Goal: Task Accomplishment & Management: Use online tool/utility

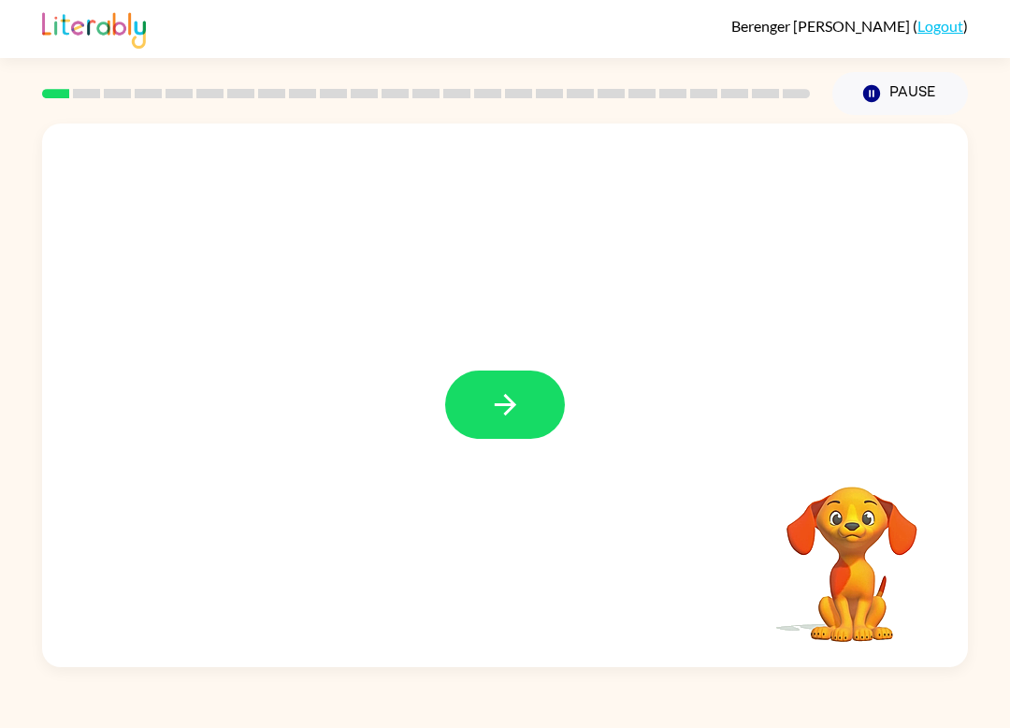
click at [495, 401] on icon "button" at bounding box center [505, 404] width 33 height 33
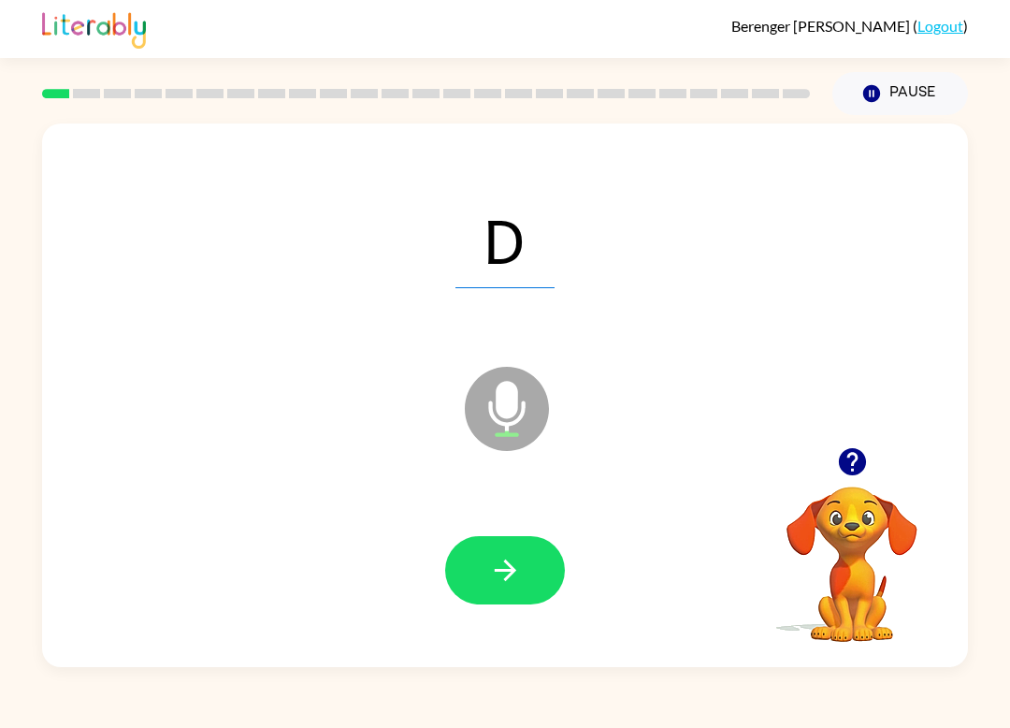
click at [486, 562] on button "button" at bounding box center [505, 570] width 120 height 68
click at [501, 573] on icon "button" at bounding box center [505, 570] width 33 height 33
click at [495, 549] on button "button" at bounding box center [505, 570] width 120 height 68
click at [518, 582] on icon "button" at bounding box center [505, 570] width 33 height 33
click at [516, 559] on icon "button" at bounding box center [505, 570] width 33 height 33
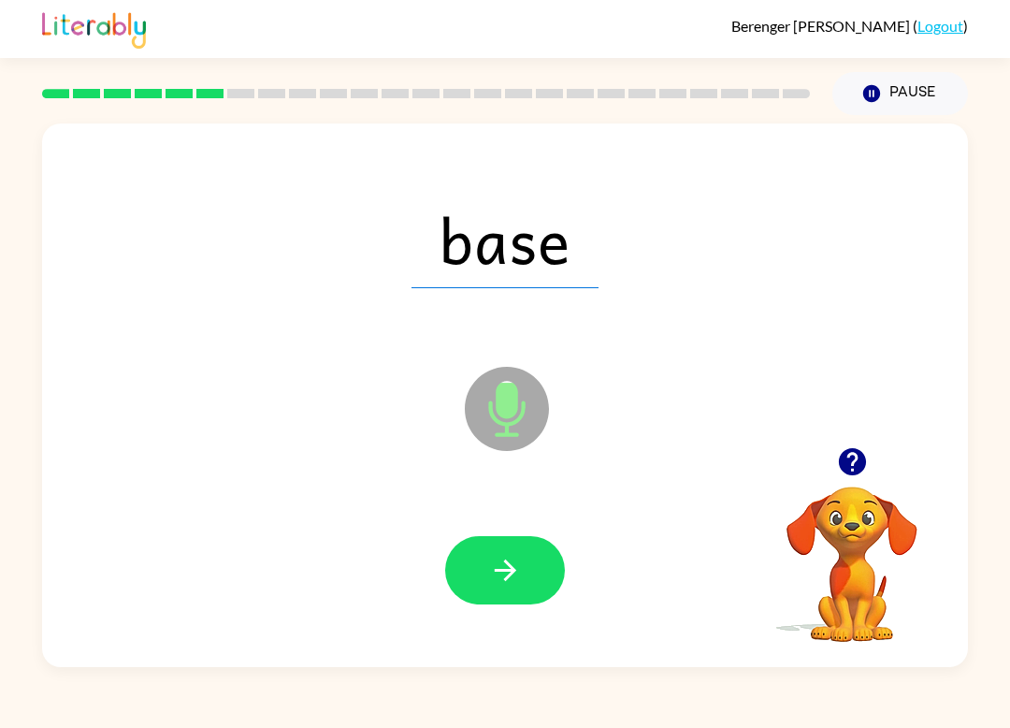
click at [486, 537] on button "button" at bounding box center [505, 570] width 120 height 68
click at [487, 589] on button "button" at bounding box center [505, 570] width 120 height 68
click at [485, 566] on button "button" at bounding box center [505, 570] width 120 height 68
click at [496, 569] on icon "button" at bounding box center [505, 570] width 33 height 33
click at [507, 539] on button "button" at bounding box center [505, 570] width 120 height 68
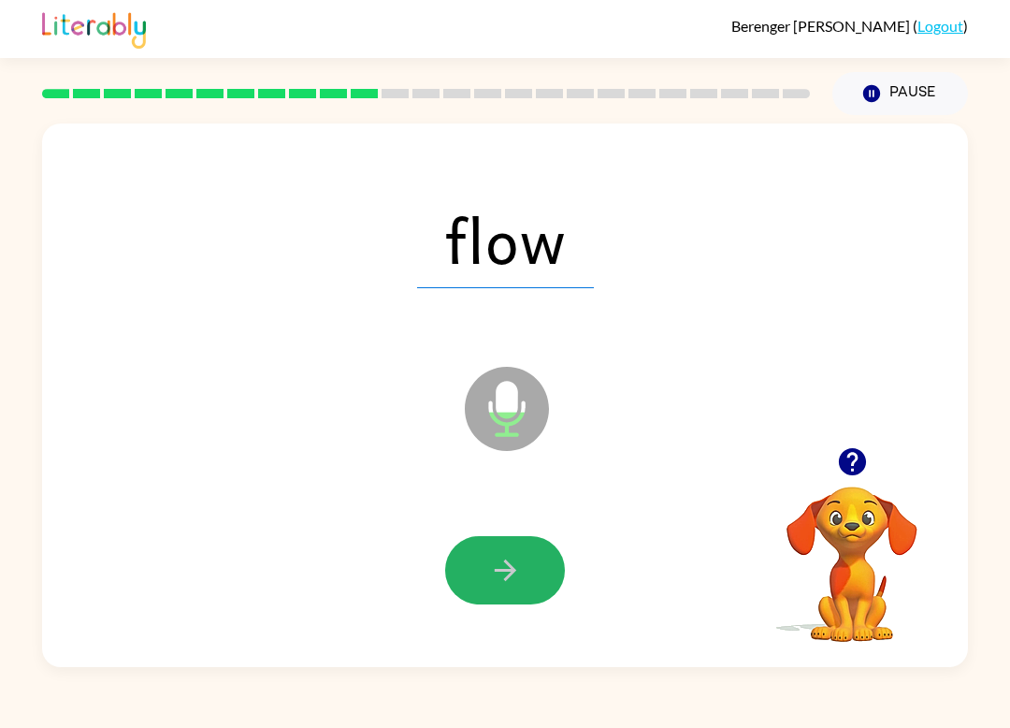
click at [489, 564] on icon "button" at bounding box center [505, 570] width 33 height 33
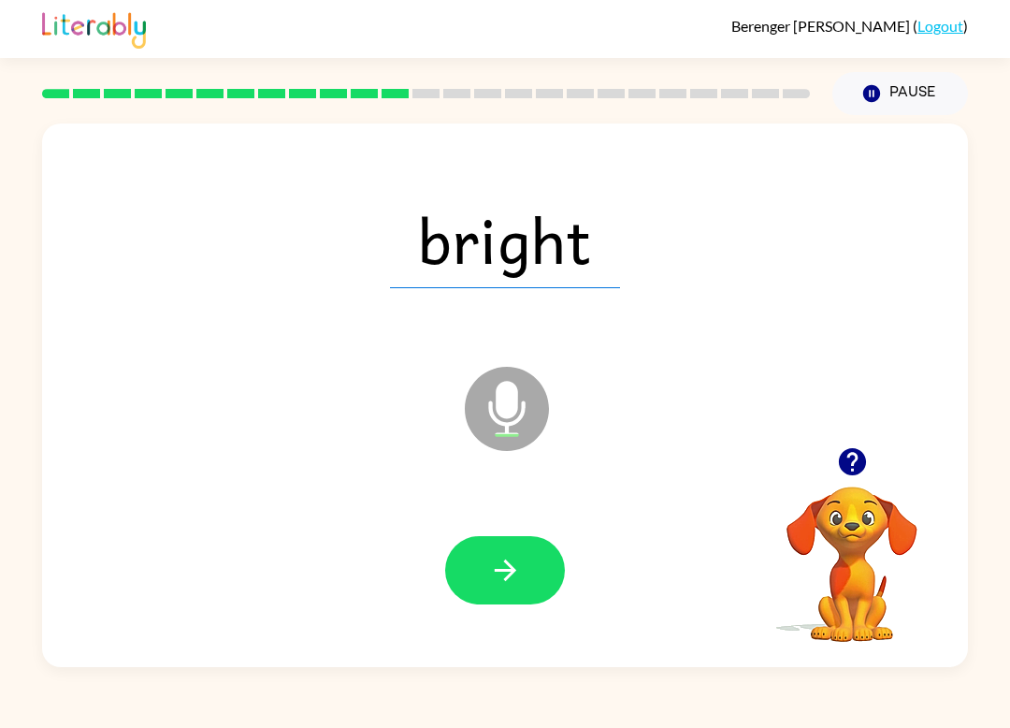
click at [509, 603] on button "button" at bounding box center [505, 570] width 120 height 68
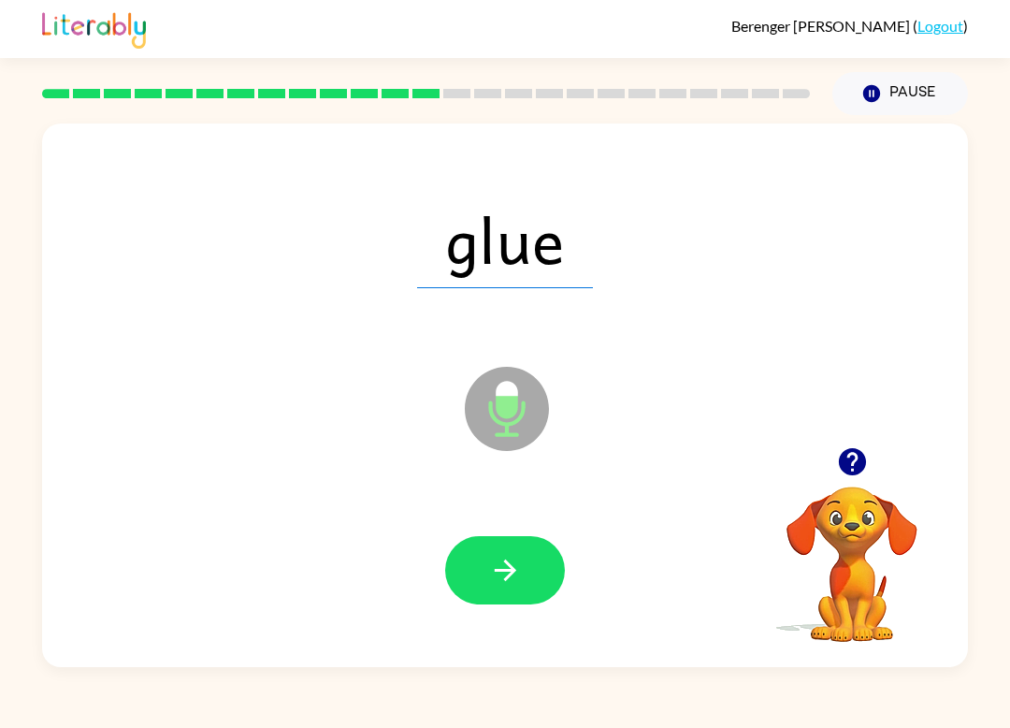
click at [500, 563] on icon "button" at bounding box center [505, 570] width 33 height 33
click at [489, 558] on icon "button" at bounding box center [505, 570] width 33 height 33
click at [485, 559] on button "button" at bounding box center [505, 570] width 120 height 68
click at [493, 580] on icon "button" at bounding box center [505, 570] width 33 height 33
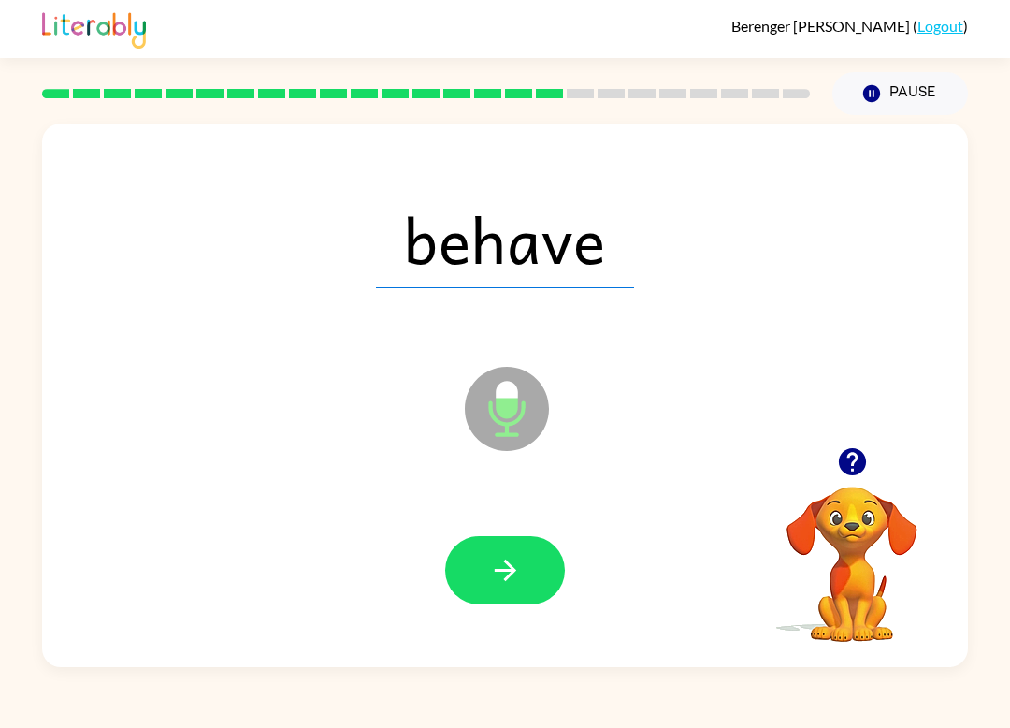
click at [509, 549] on button "button" at bounding box center [505, 570] width 120 height 68
click at [492, 581] on icon "button" at bounding box center [505, 570] width 33 height 33
click at [501, 552] on button "button" at bounding box center [505, 570] width 120 height 68
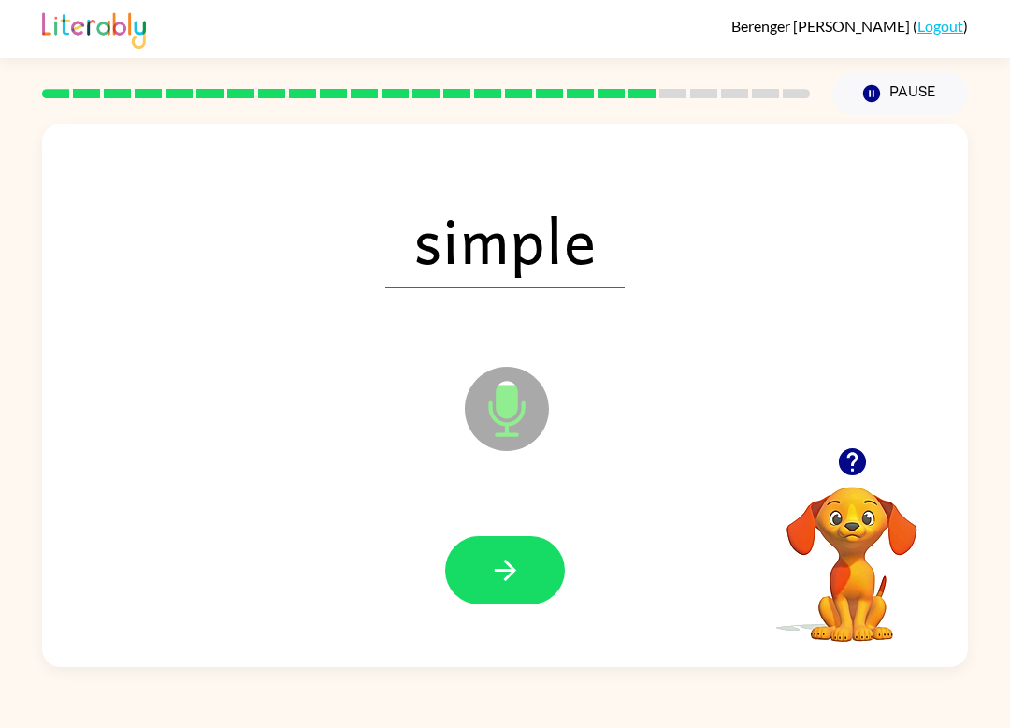
click at [505, 574] on icon "button" at bounding box center [505, 570] width 33 height 33
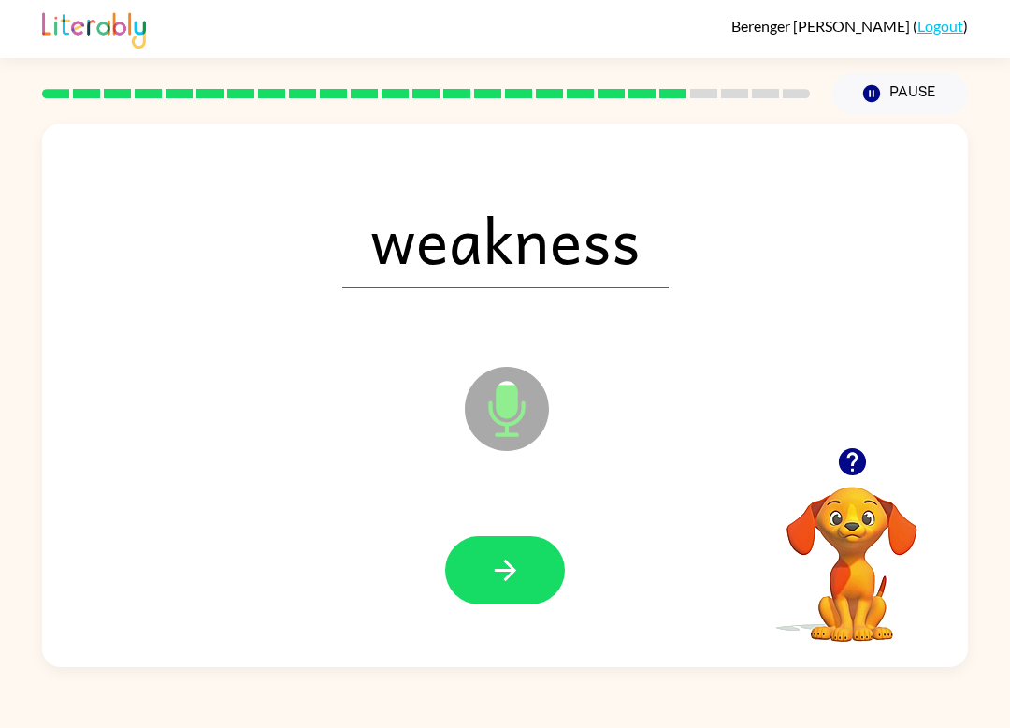
click at [511, 564] on icon "button" at bounding box center [505, 570] width 33 height 33
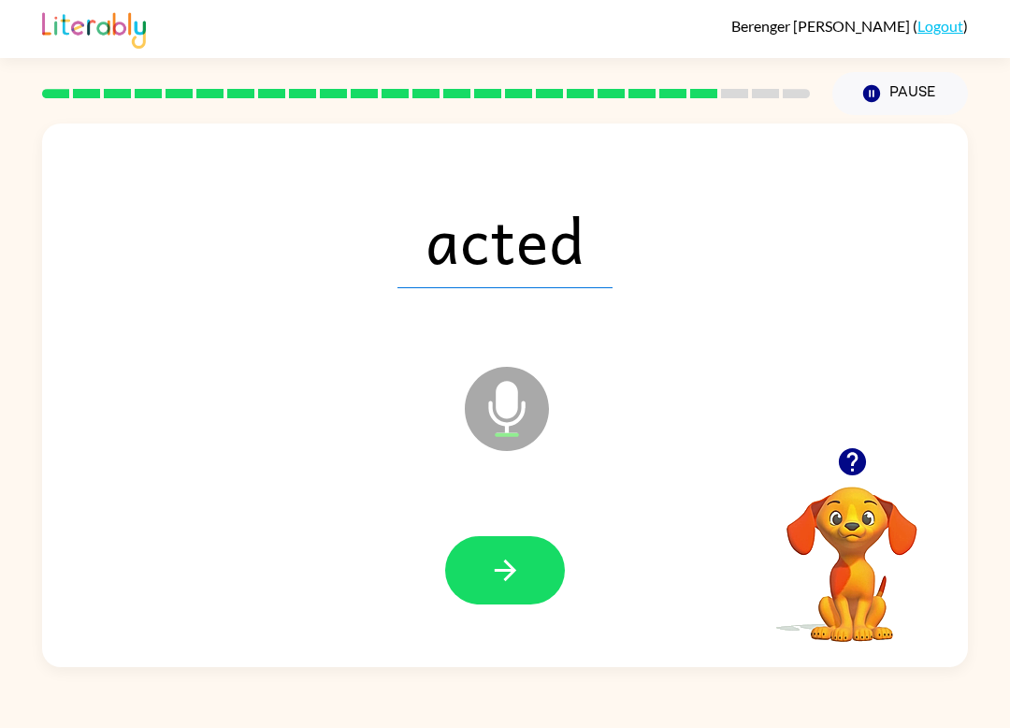
click at [501, 552] on button "button" at bounding box center [505, 570] width 120 height 68
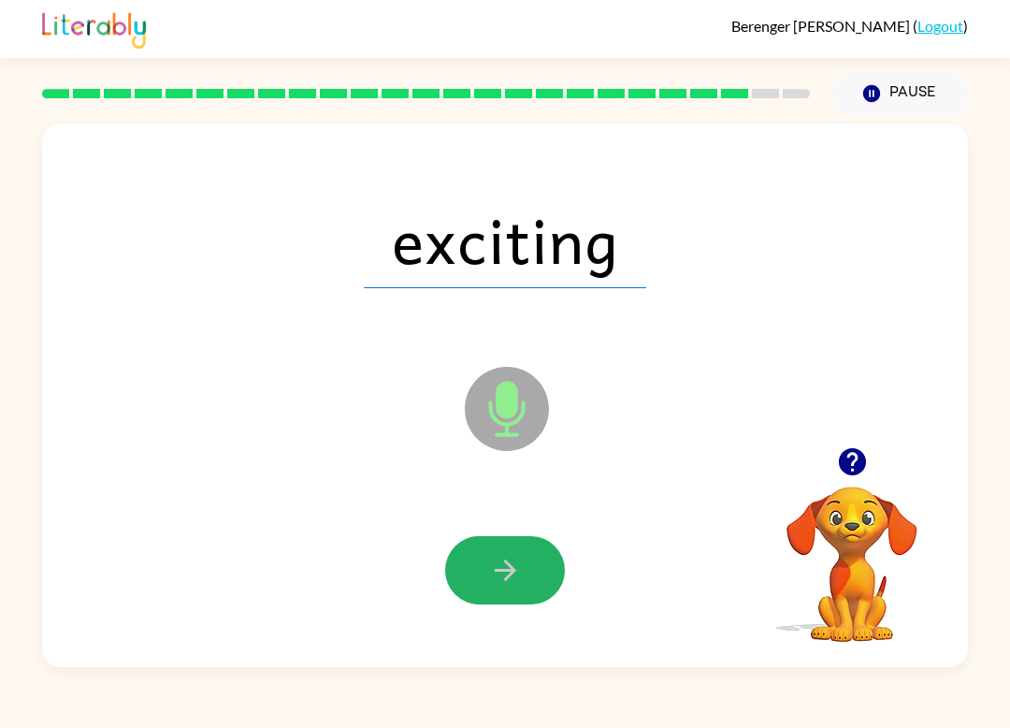
click at [498, 580] on icon "button" at bounding box center [505, 570] width 33 height 33
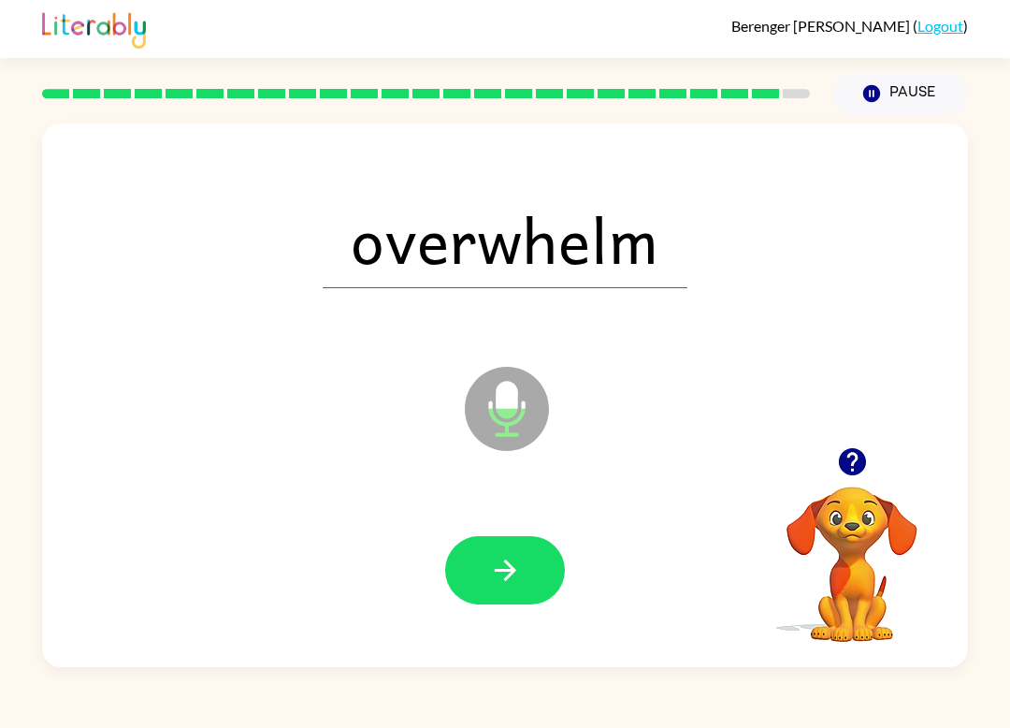
click at [491, 574] on icon "button" at bounding box center [505, 570] width 33 height 33
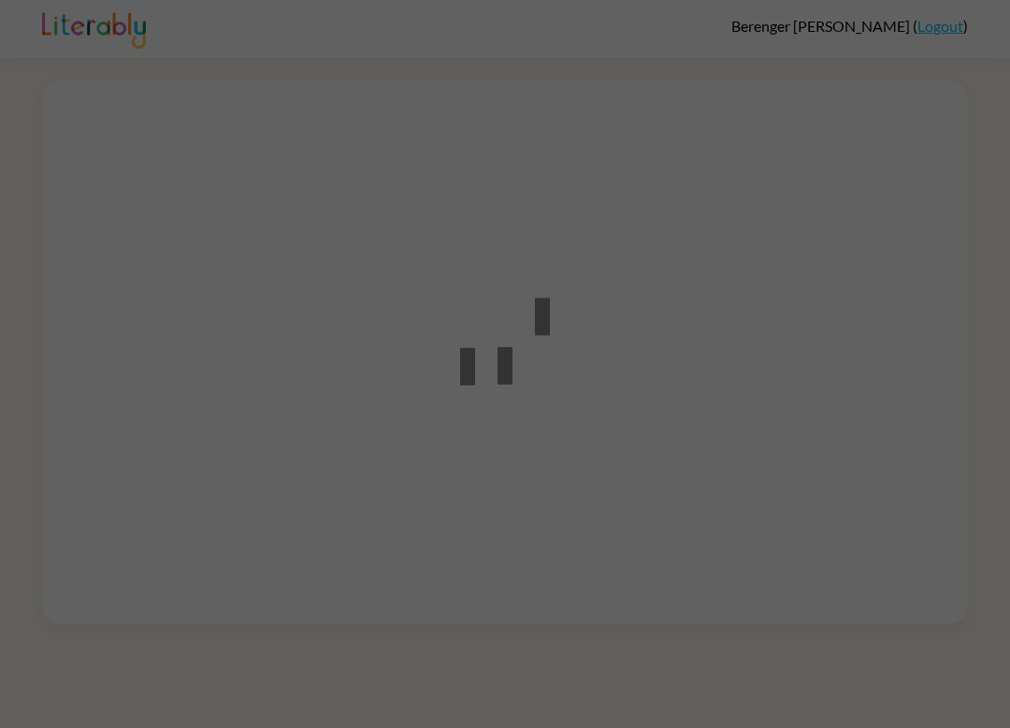
click at [944, 284] on div at bounding box center [505, 364] width 1010 height 728
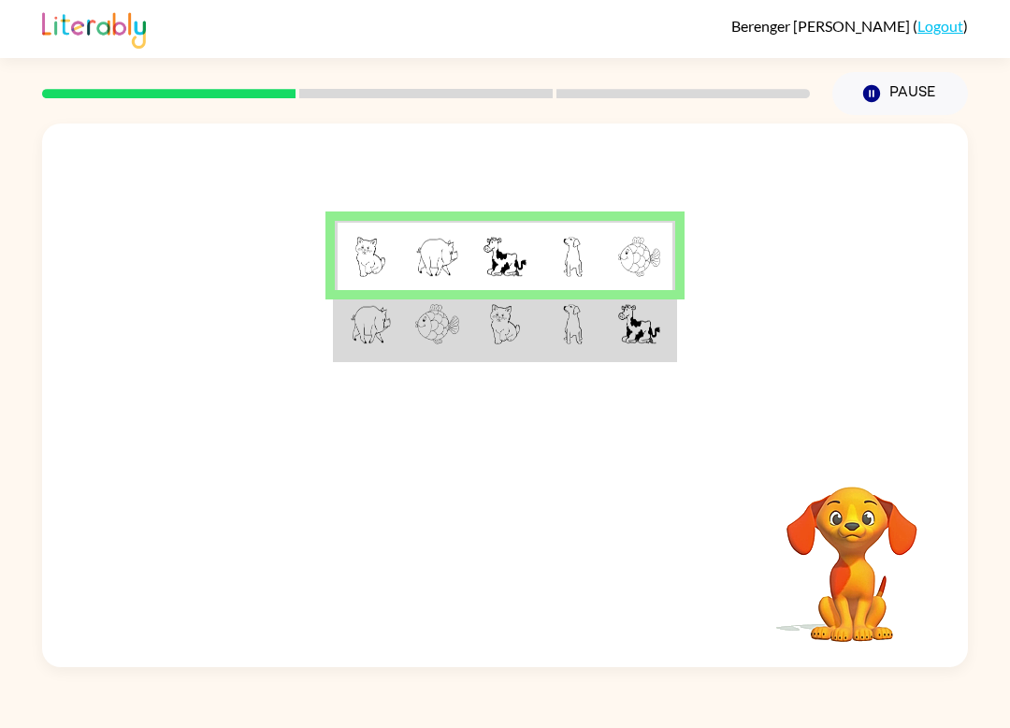
click at [414, 360] on td at bounding box center [437, 325] width 68 height 70
click at [391, 341] on img at bounding box center [371, 324] width 42 height 40
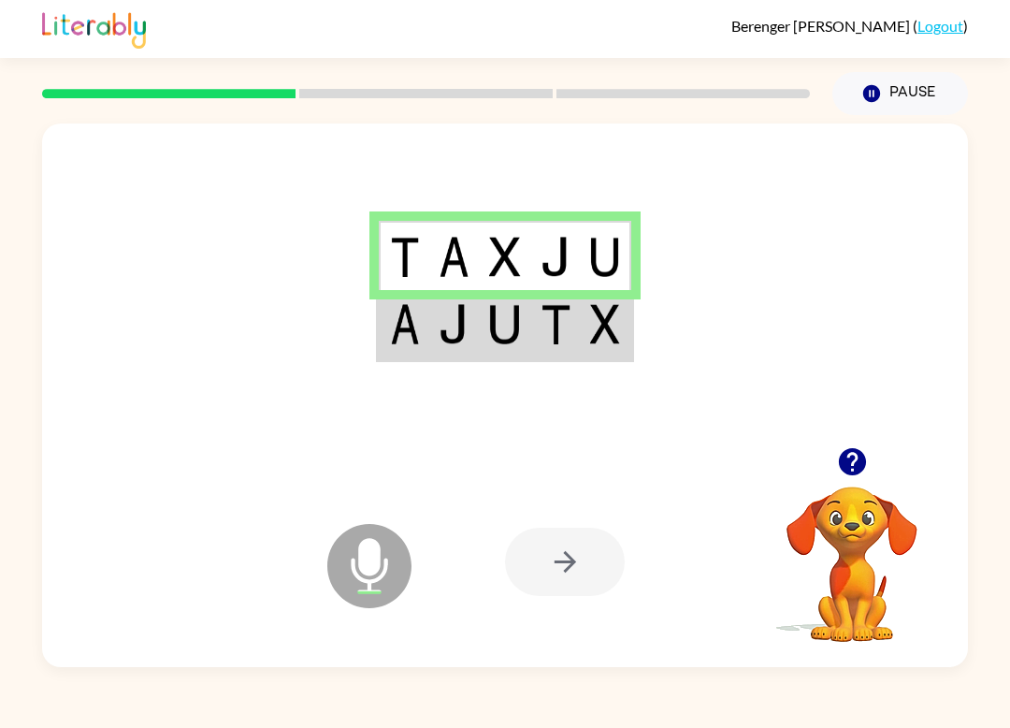
click at [567, 559] on div at bounding box center [565, 562] width 120 height 68
click at [446, 330] on img at bounding box center [454, 324] width 31 height 40
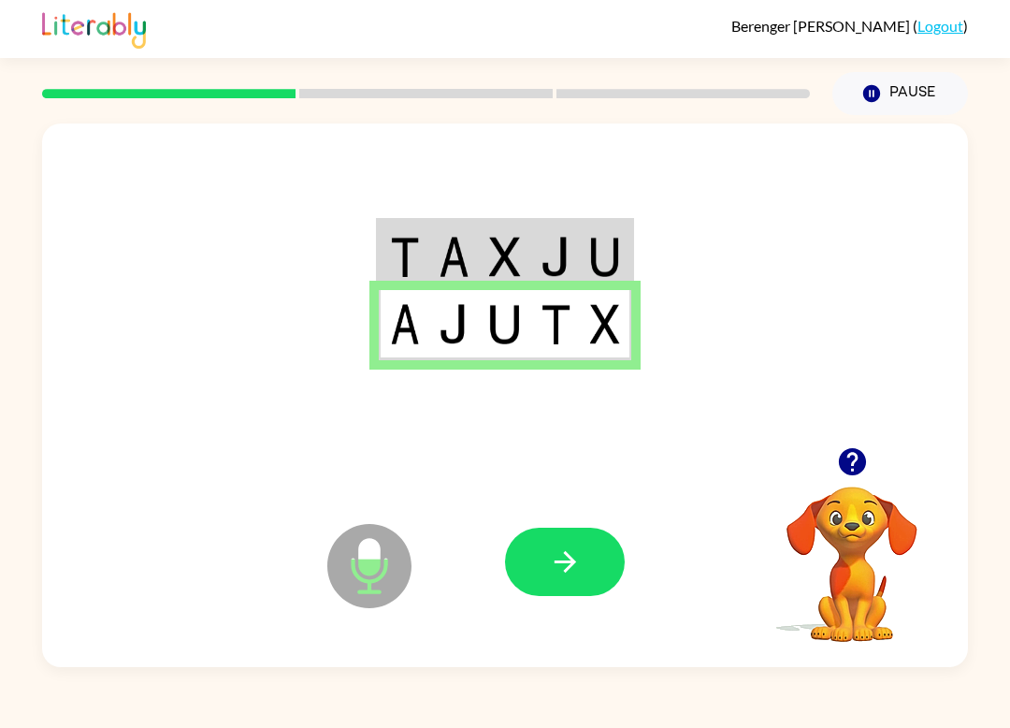
click at [563, 558] on icon "button" at bounding box center [565, 561] width 33 height 33
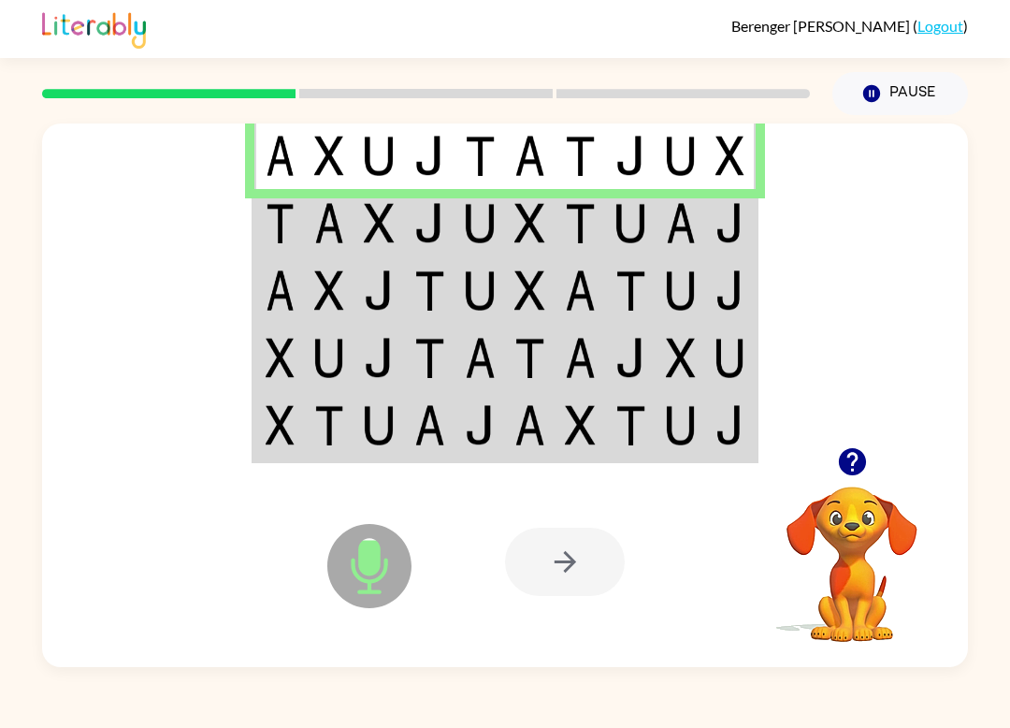
click at [310, 223] on td at bounding box center [329, 222] width 51 height 67
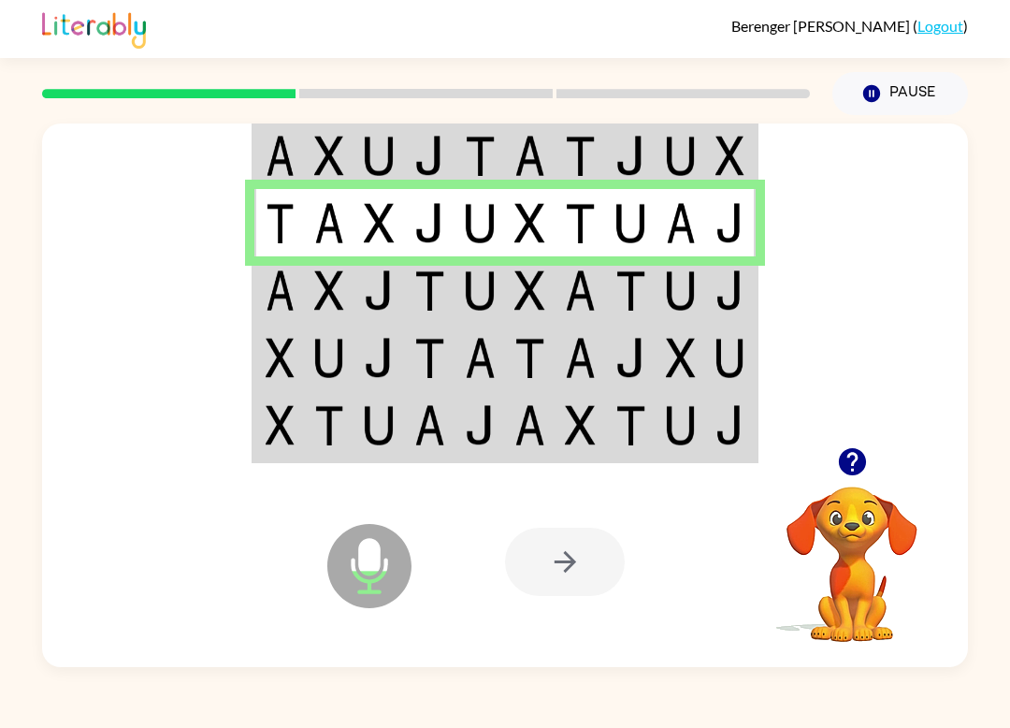
click at [318, 312] on td at bounding box center [329, 289] width 51 height 67
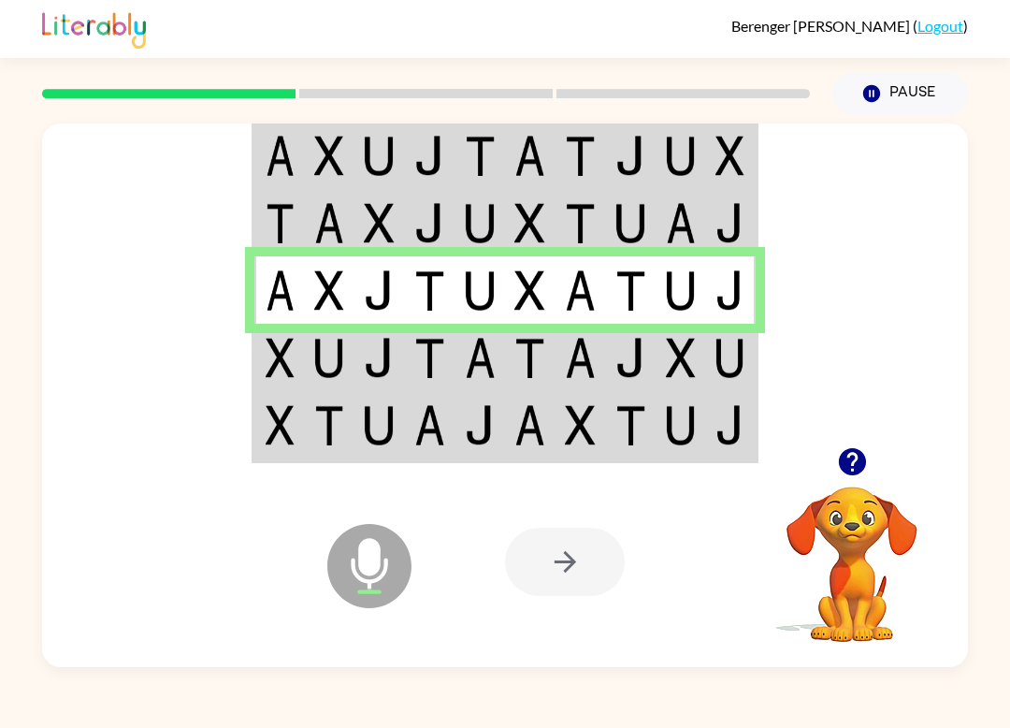
click at [277, 372] on img at bounding box center [280, 358] width 29 height 40
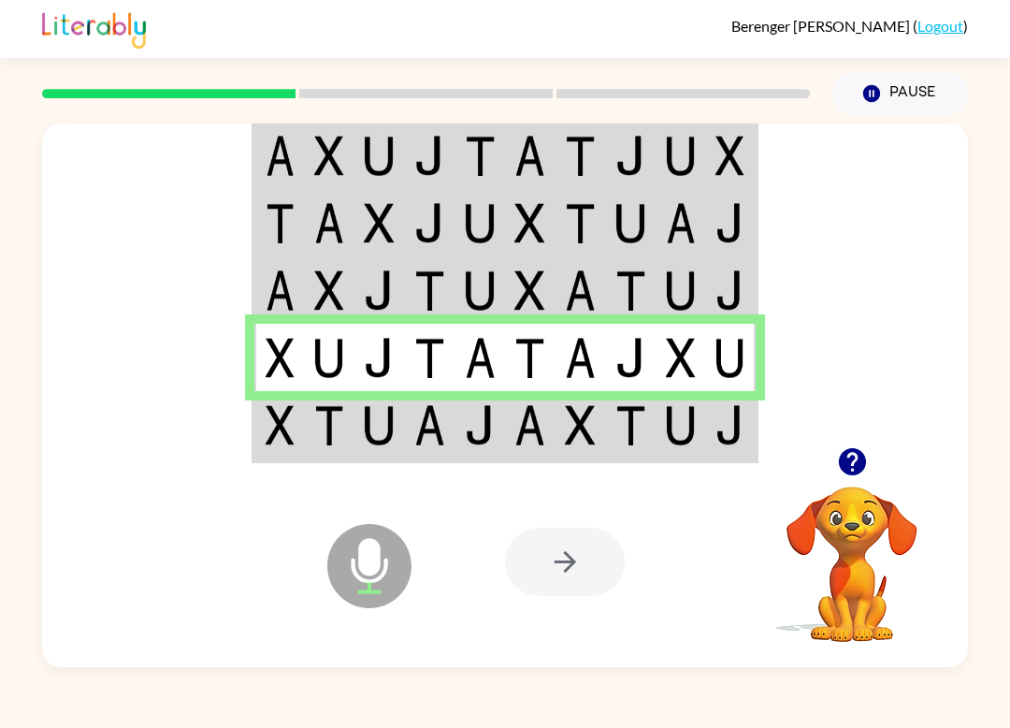
click at [342, 442] on img at bounding box center [329, 425] width 31 height 40
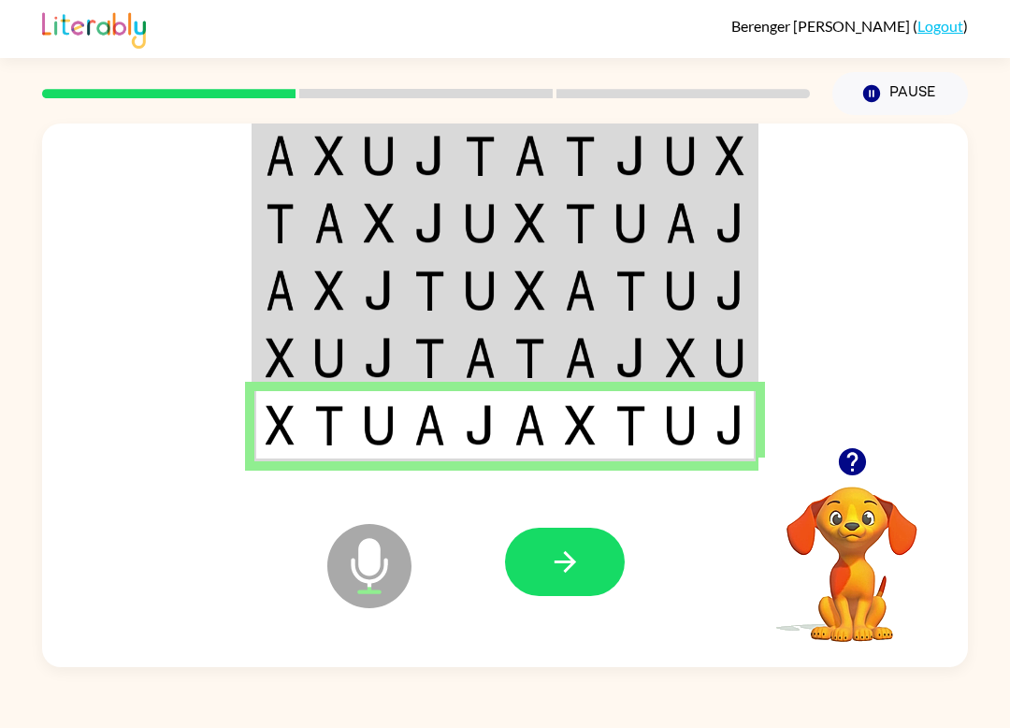
click at [565, 562] on icon "button" at bounding box center [565, 562] width 22 height 22
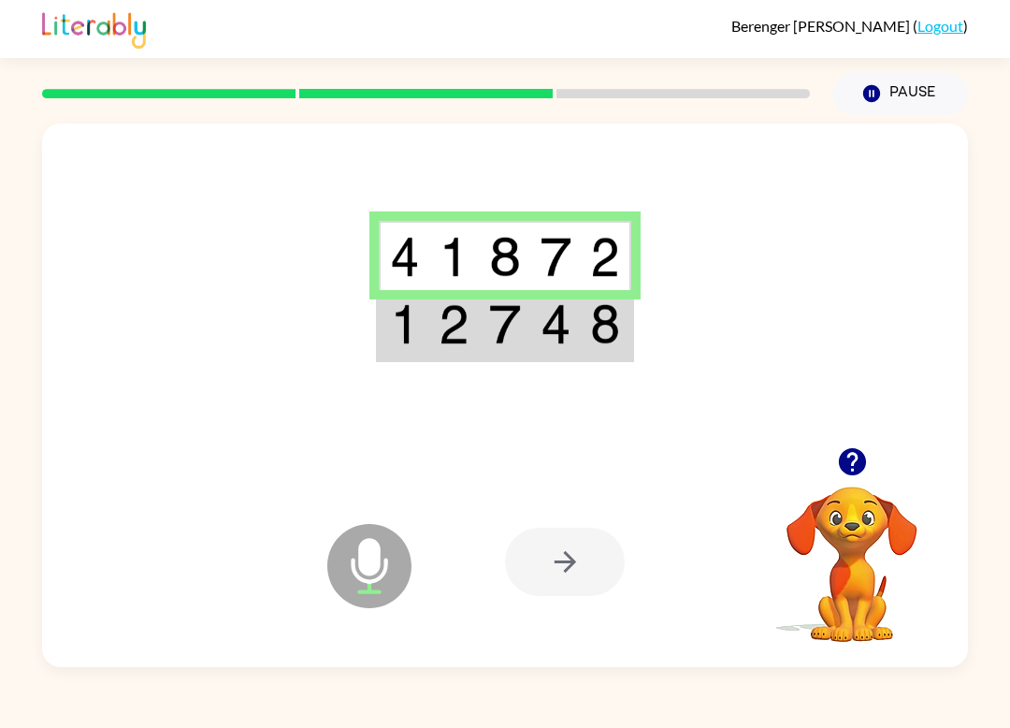
click at [448, 341] on img at bounding box center [454, 324] width 31 height 40
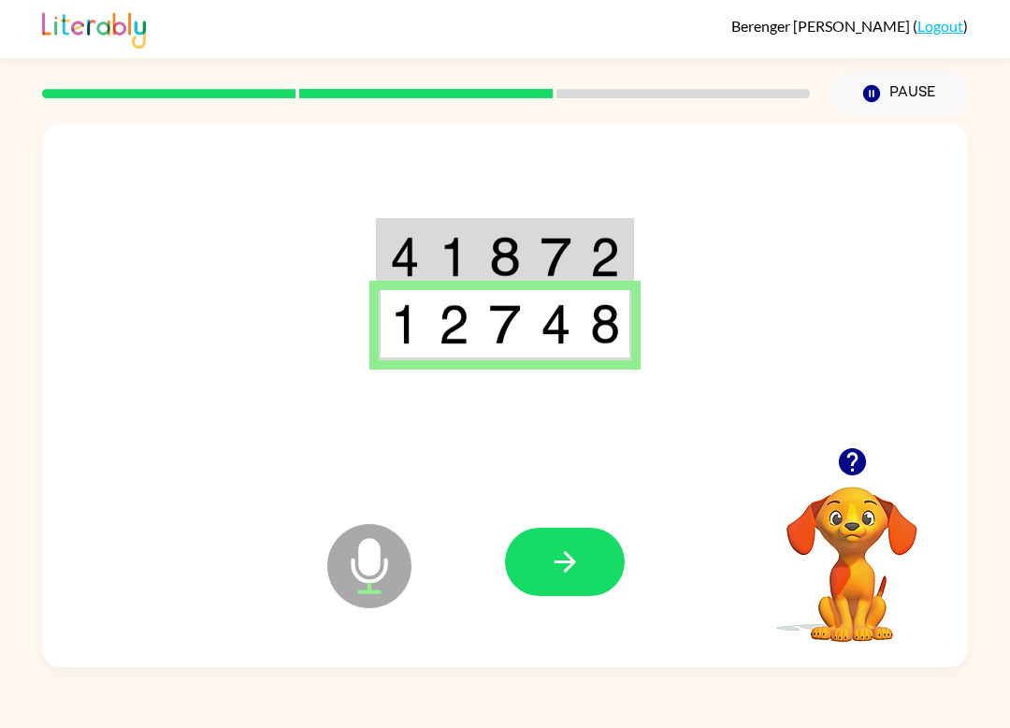
click at [570, 550] on icon "button" at bounding box center [565, 561] width 33 height 33
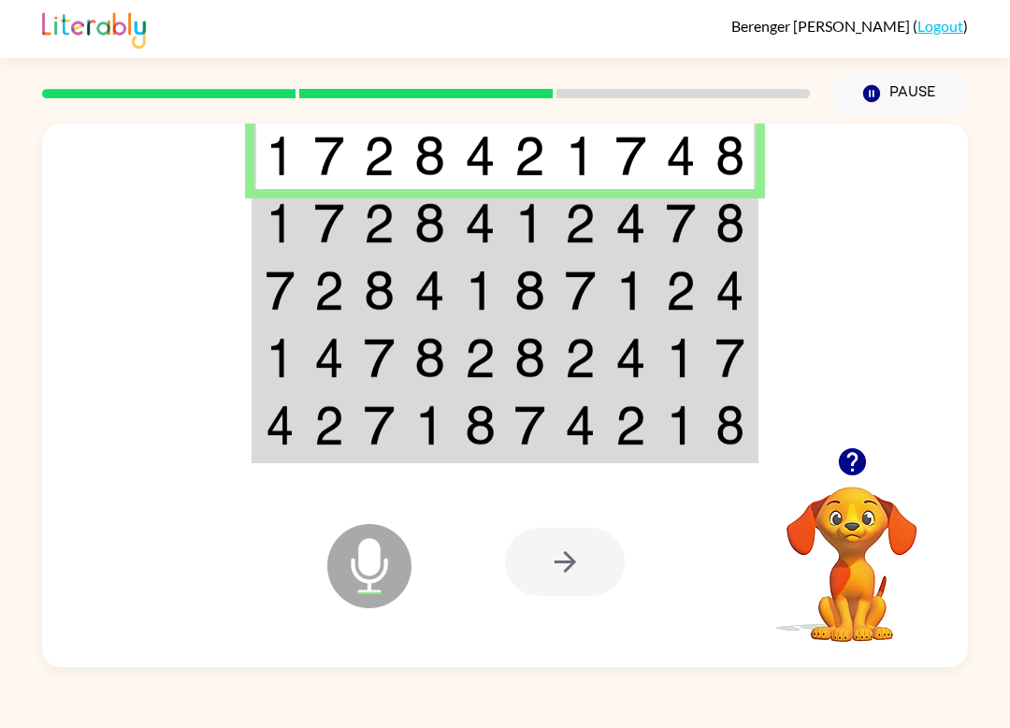
click at [308, 225] on td at bounding box center [329, 222] width 51 height 67
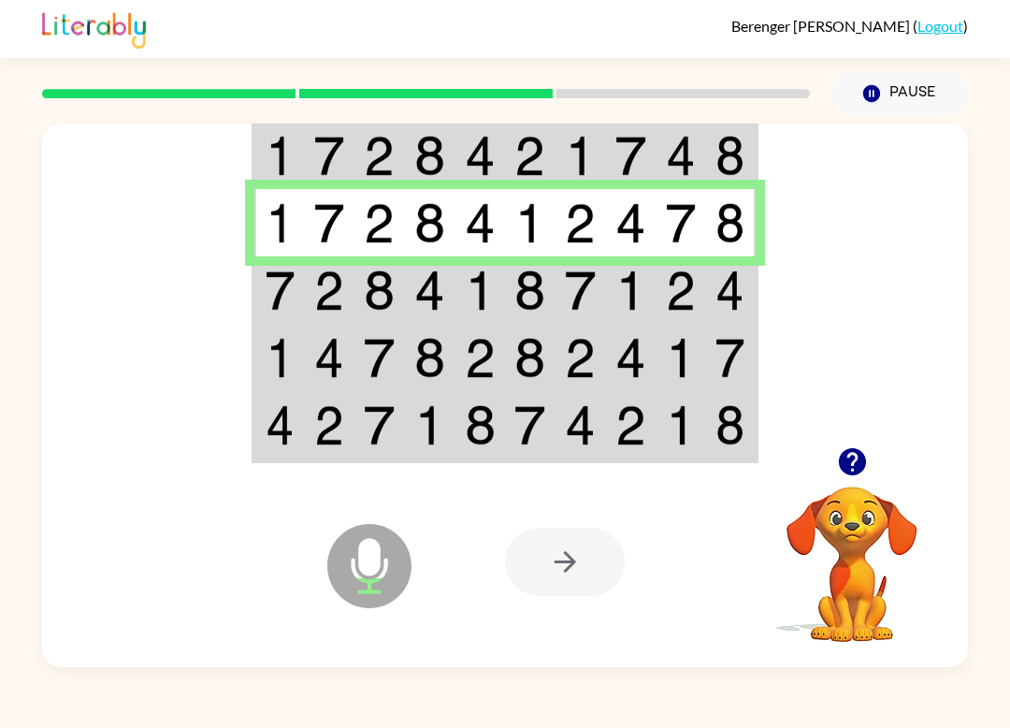
click at [292, 299] on img at bounding box center [280, 290] width 29 height 40
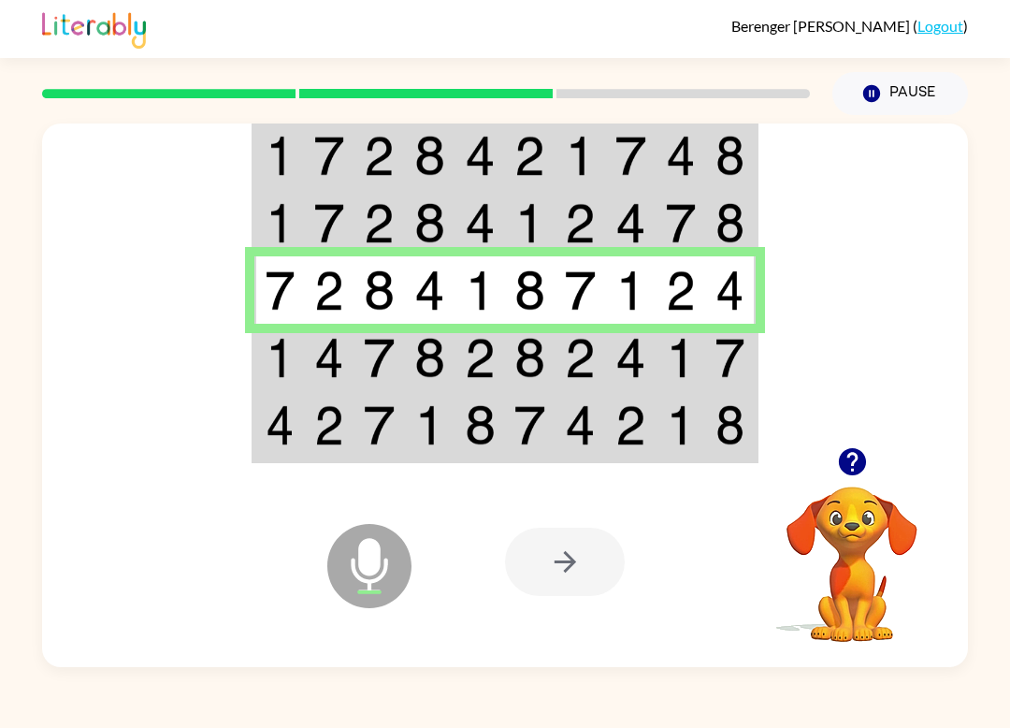
click at [308, 369] on td at bounding box center [329, 357] width 51 height 67
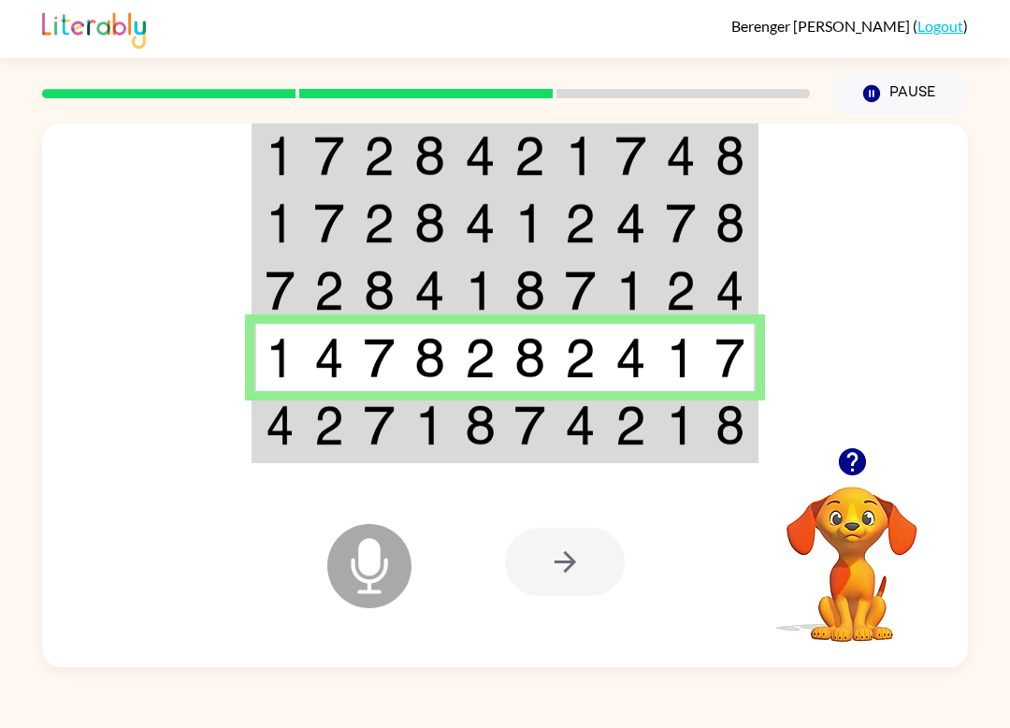
click at [321, 452] on td at bounding box center [329, 426] width 51 height 70
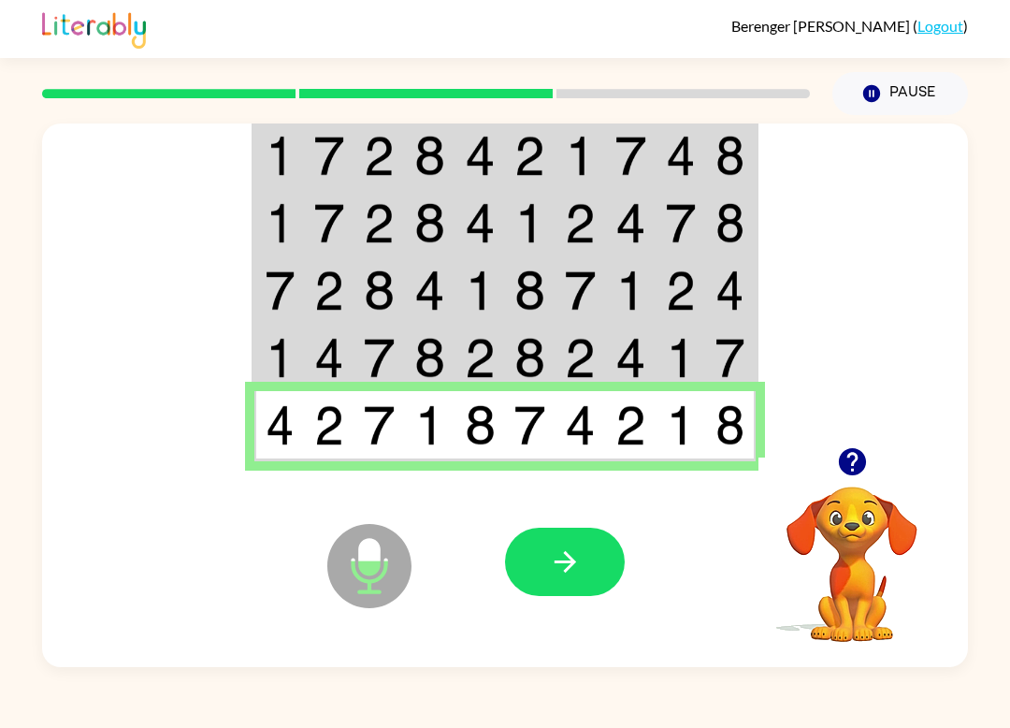
click at [576, 614] on icon "Microphone The Microphone is here when it is your turn to talk" at bounding box center [463, 589] width 281 height 140
click at [580, 575] on icon "button" at bounding box center [565, 561] width 33 height 33
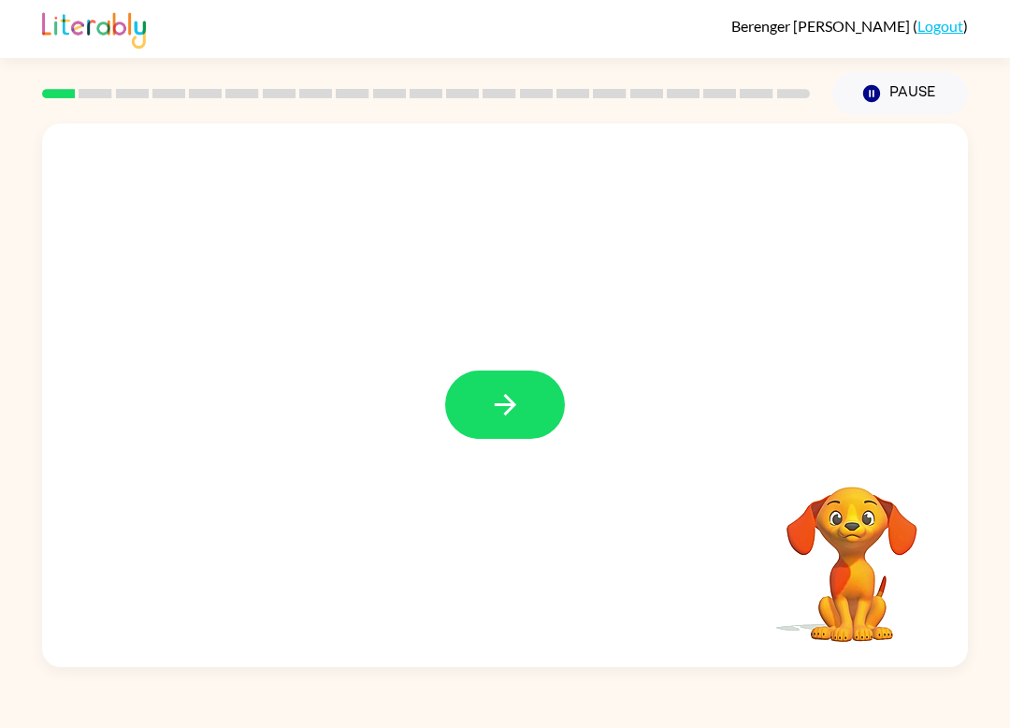
click at [491, 398] on icon "button" at bounding box center [505, 404] width 33 height 33
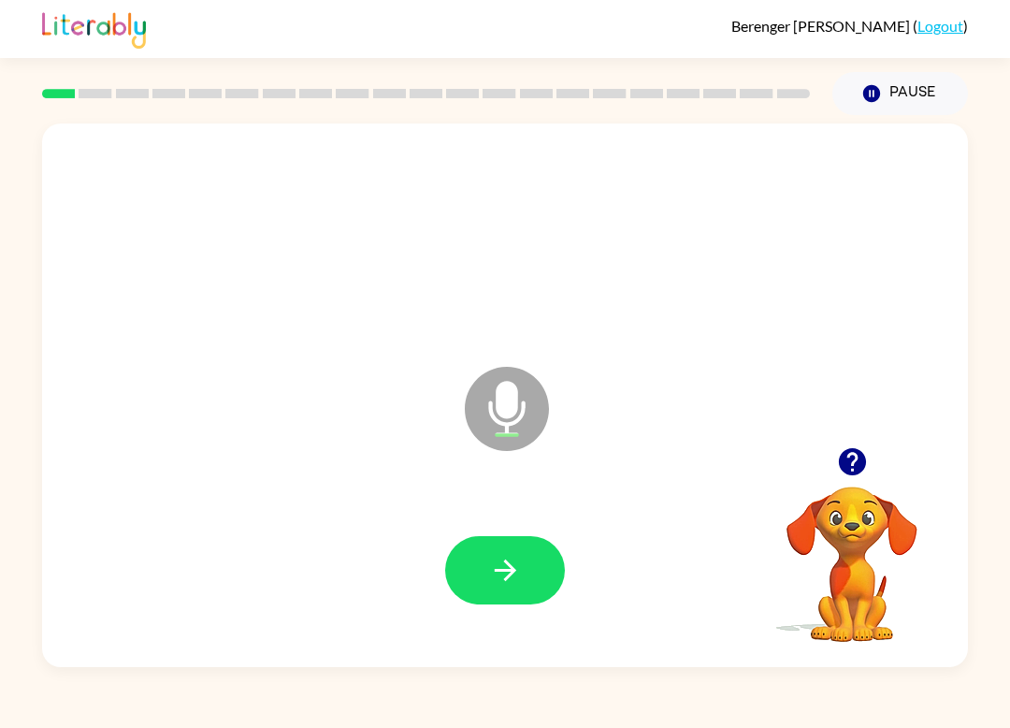
click at [498, 582] on icon "button" at bounding box center [505, 570] width 33 height 33
click at [497, 560] on icon "button" at bounding box center [505, 570] width 33 height 33
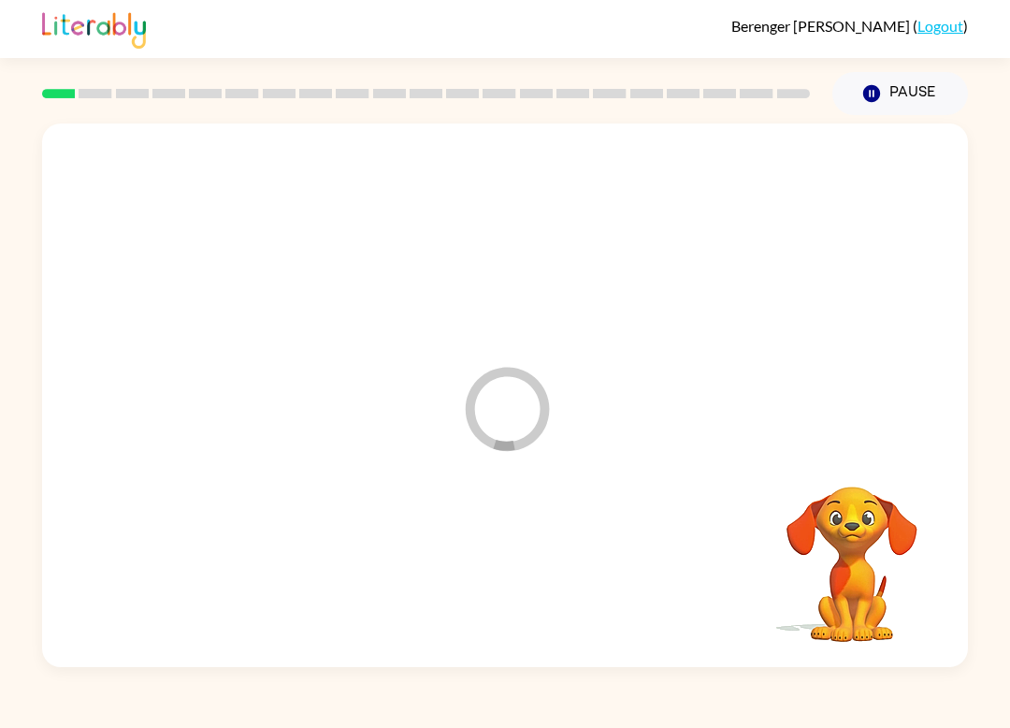
click at [500, 597] on div at bounding box center [505, 570] width 889 height 156
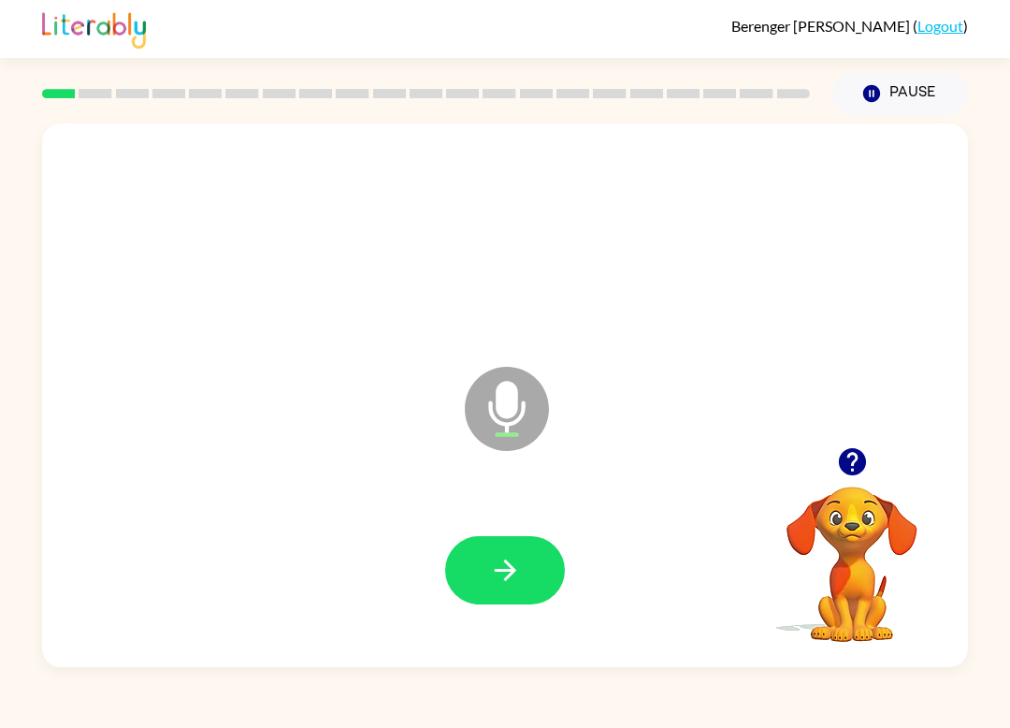
click at [477, 565] on button "button" at bounding box center [505, 570] width 120 height 68
click at [477, 528] on div at bounding box center [505, 570] width 889 height 156
click at [479, 632] on div at bounding box center [505, 570] width 889 height 156
click at [547, 642] on div at bounding box center [505, 570] width 889 height 156
click at [496, 579] on icon "button" at bounding box center [505, 570] width 33 height 33
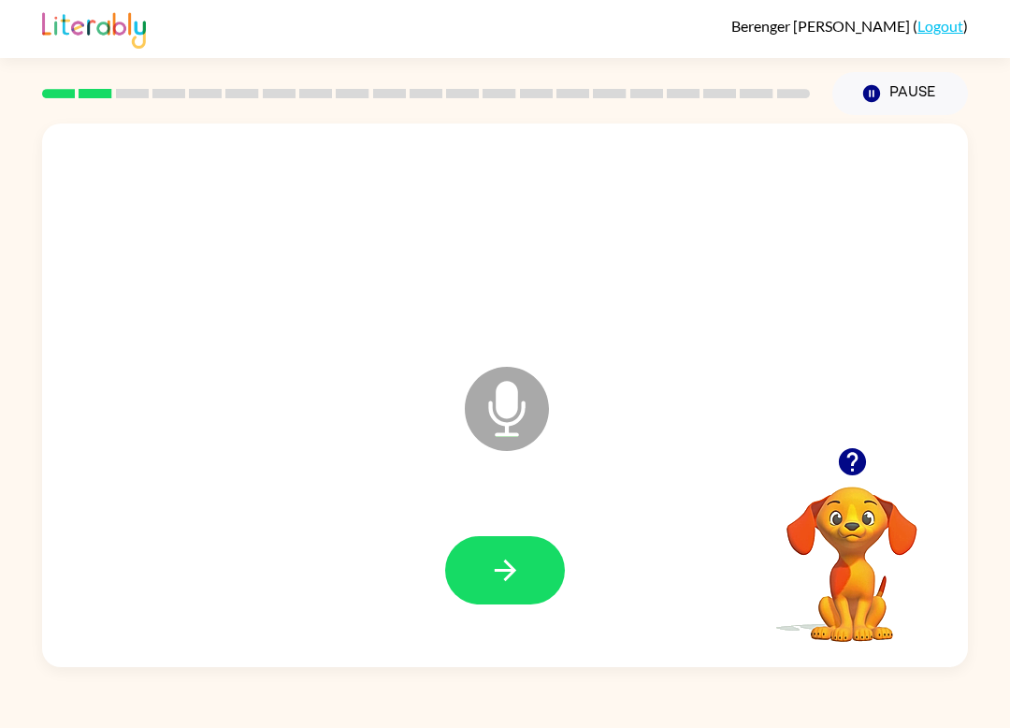
click at [922, 91] on button "Pause Pause" at bounding box center [901, 93] width 136 height 43
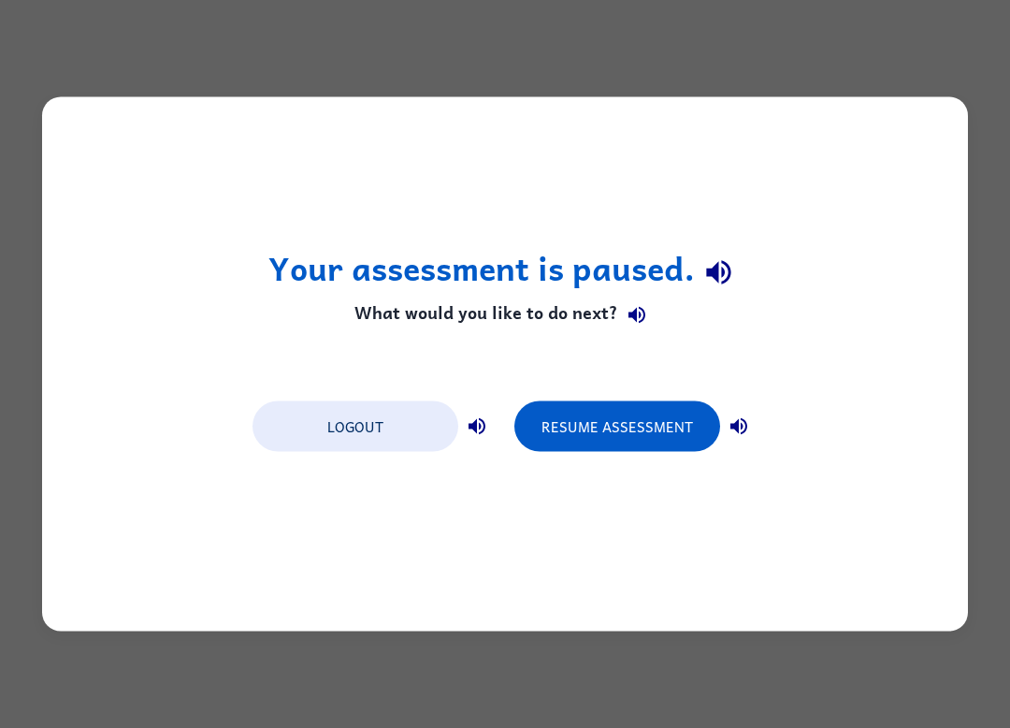
click at [922, 90] on div "Your assessment is paused. What would you like to do next? Logout Resume Assess…" at bounding box center [505, 364] width 1010 height 728
click at [644, 433] on button "Resume Assessment" at bounding box center [618, 426] width 206 height 51
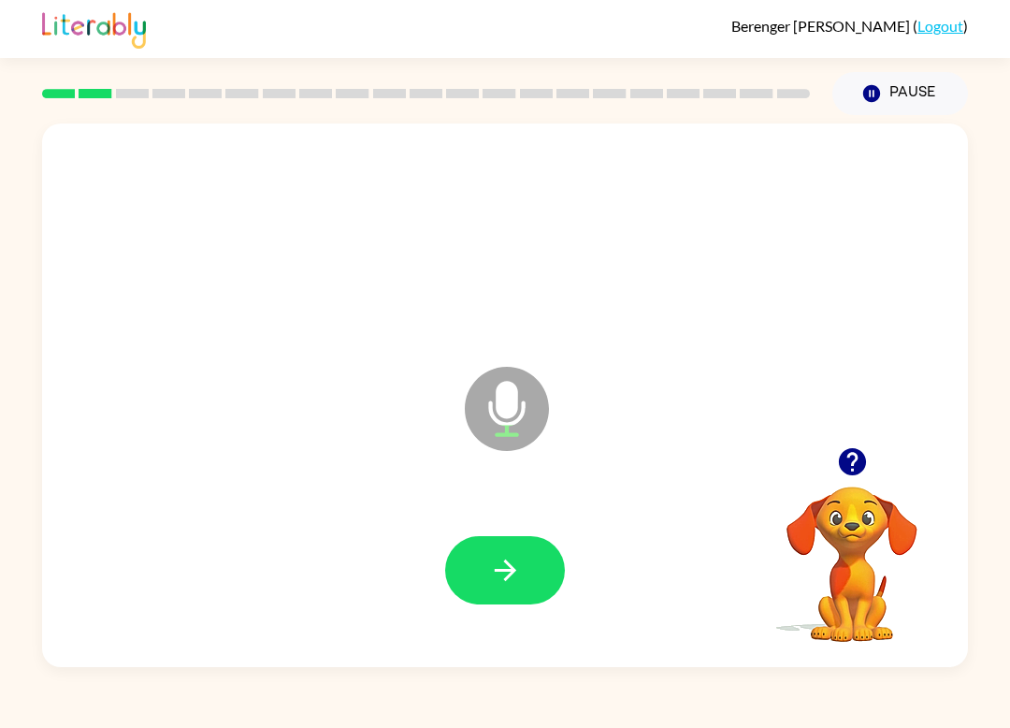
click at [490, 555] on icon "button" at bounding box center [505, 570] width 33 height 33
click at [508, 601] on button "button" at bounding box center [505, 570] width 120 height 68
click at [543, 574] on button "button" at bounding box center [505, 570] width 120 height 68
click at [543, 573] on div at bounding box center [505, 570] width 120 height 68
click at [503, 572] on icon "button" at bounding box center [505, 570] width 22 height 22
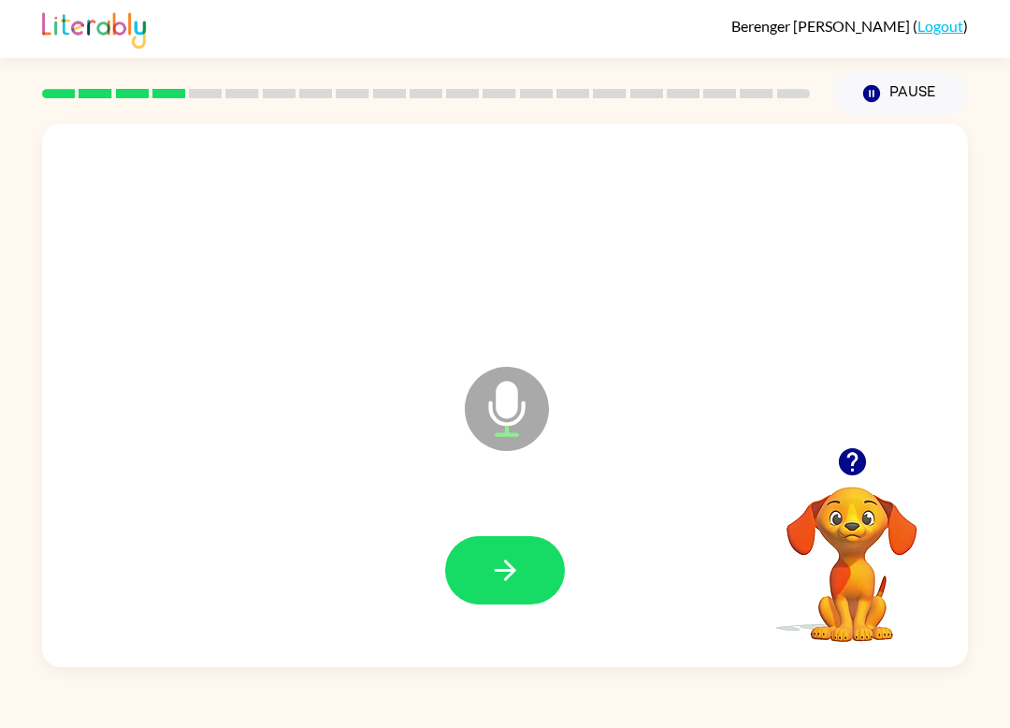
click at [467, 552] on button "button" at bounding box center [505, 570] width 120 height 68
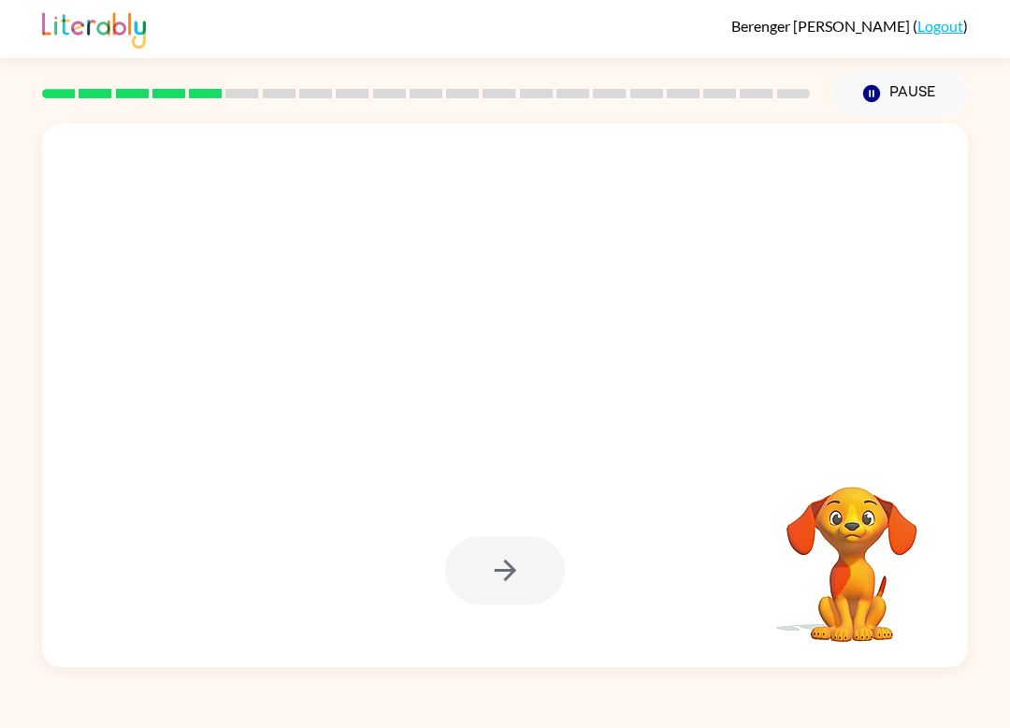
click at [524, 547] on div at bounding box center [505, 570] width 120 height 68
click at [477, 594] on div at bounding box center [505, 570] width 120 height 68
click at [473, 578] on div at bounding box center [505, 570] width 120 height 68
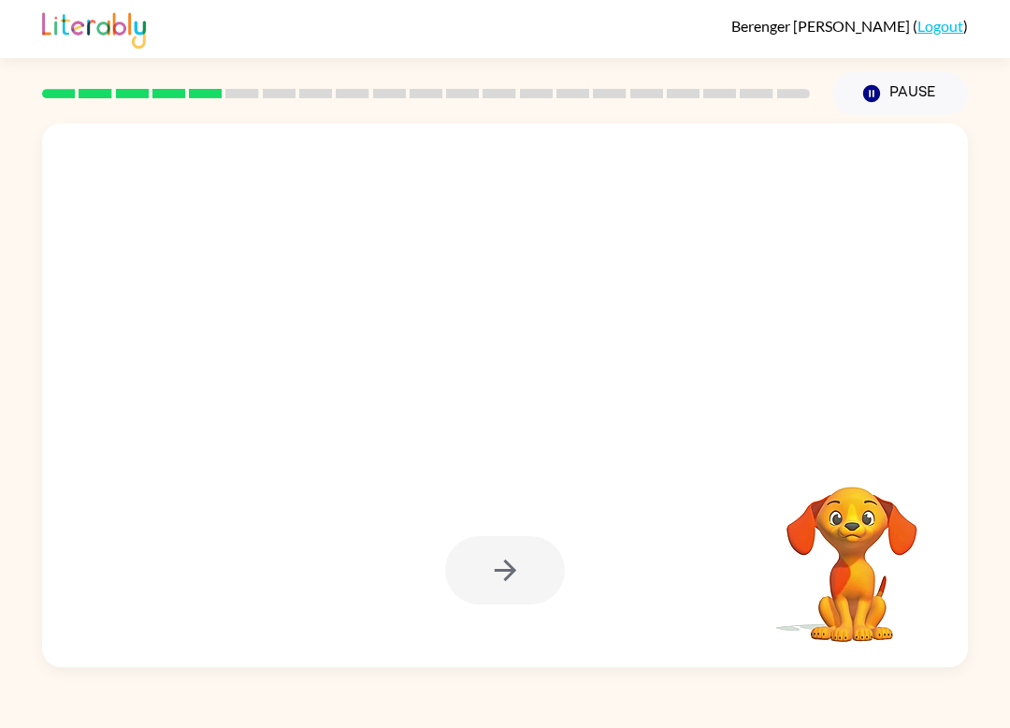
click at [521, 573] on div at bounding box center [505, 570] width 120 height 68
click at [489, 619] on div at bounding box center [505, 570] width 889 height 156
click at [493, 551] on div at bounding box center [505, 570] width 120 height 68
click at [495, 568] on div at bounding box center [505, 570] width 120 height 68
click at [495, 567] on div at bounding box center [505, 570] width 120 height 68
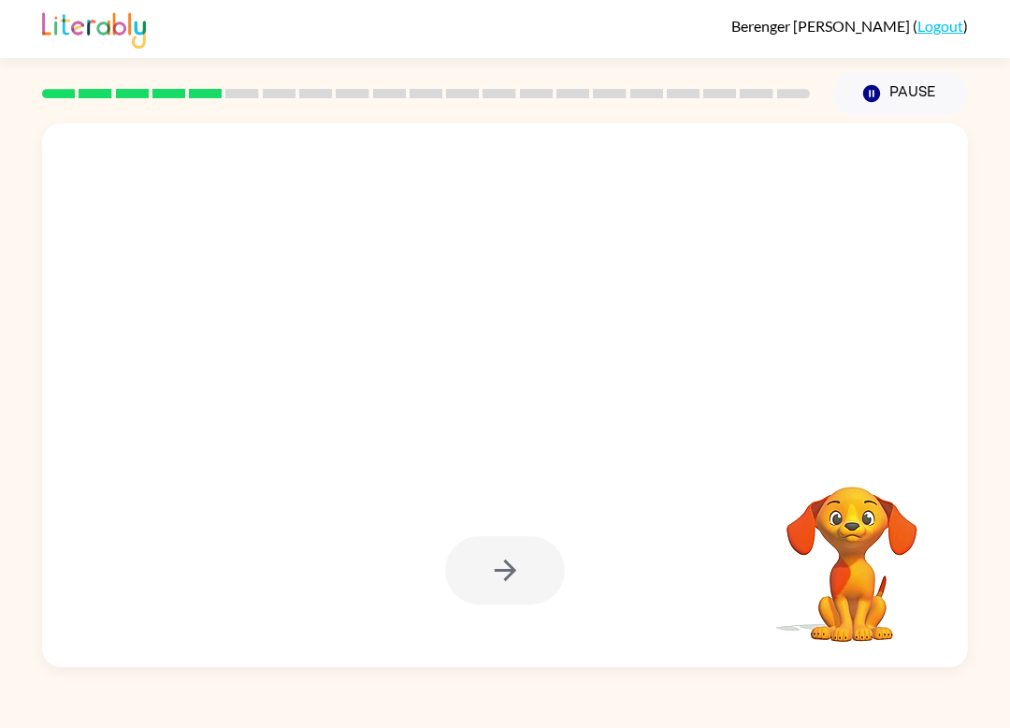
click at [494, 578] on div at bounding box center [505, 570] width 120 height 68
click at [483, 550] on div at bounding box center [505, 570] width 120 height 68
click at [483, 549] on div at bounding box center [505, 570] width 120 height 68
click at [492, 599] on div at bounding box center [505, 570] width 120 height 68
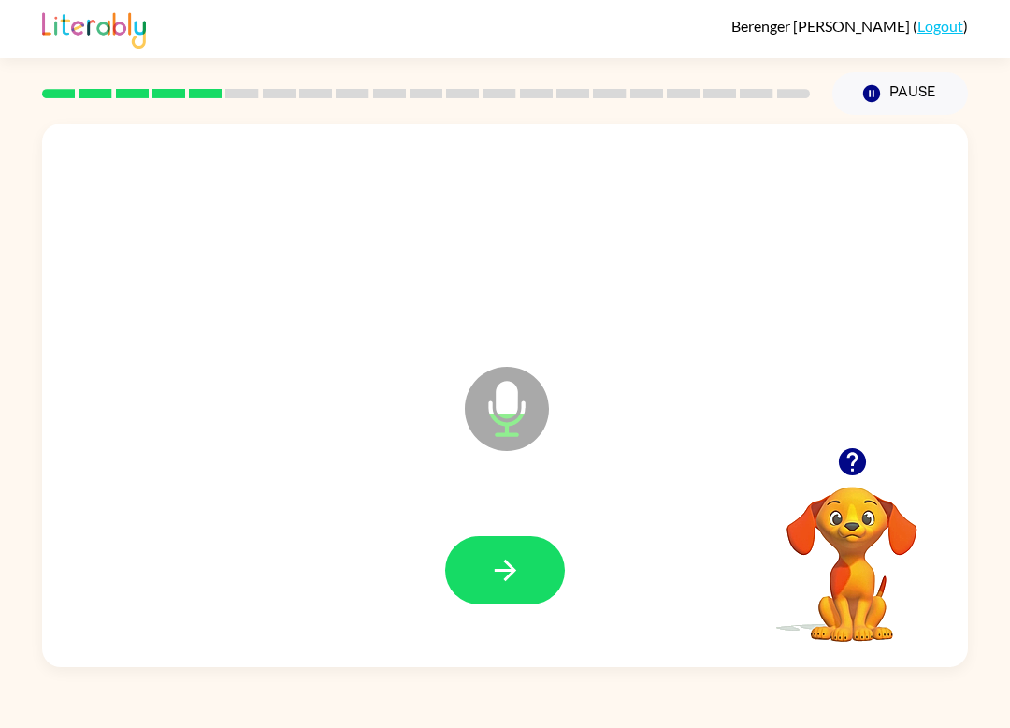
click at [485, 552] on button "button" at bounding box center [505, 570] width 120 height 68
click at [484, 551] on div at bounding box center [505, 570] width 120 height 68
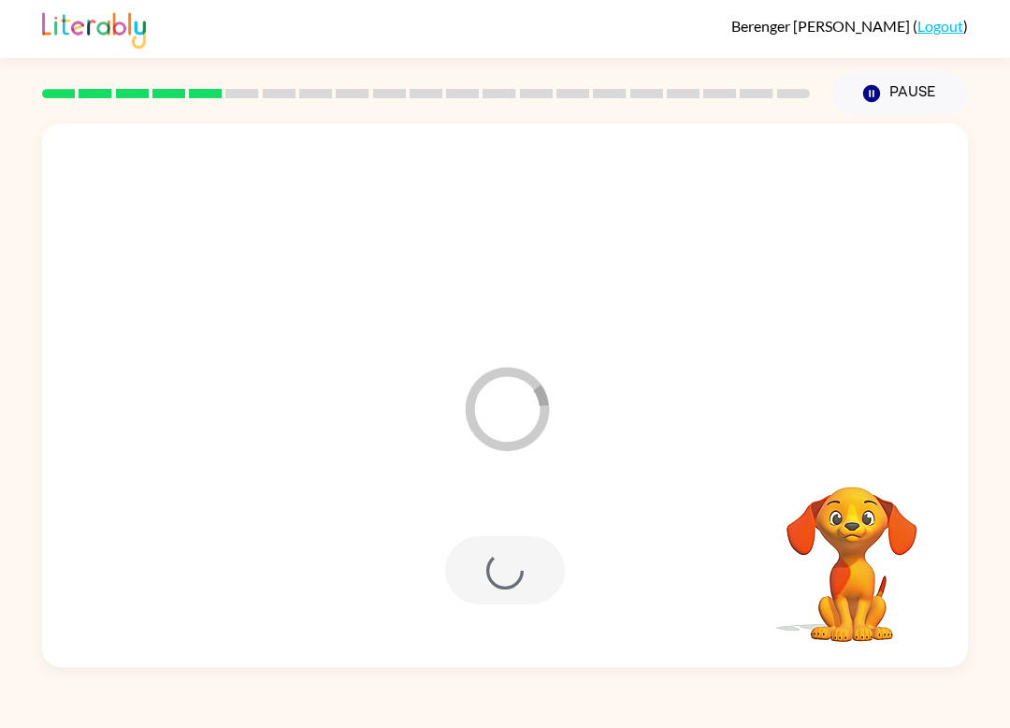
click at [485, 565] on div at bounding box center [505, 570] width 120 height 68
click at [471, 559] on div at bounding box center [505, 570] width 120 height 68
click at [459, 502] on div at bounding box center [505, 570] width 889 height 156
click at [314, 414] on div at bounding box center [505, 396] width 926 height 544
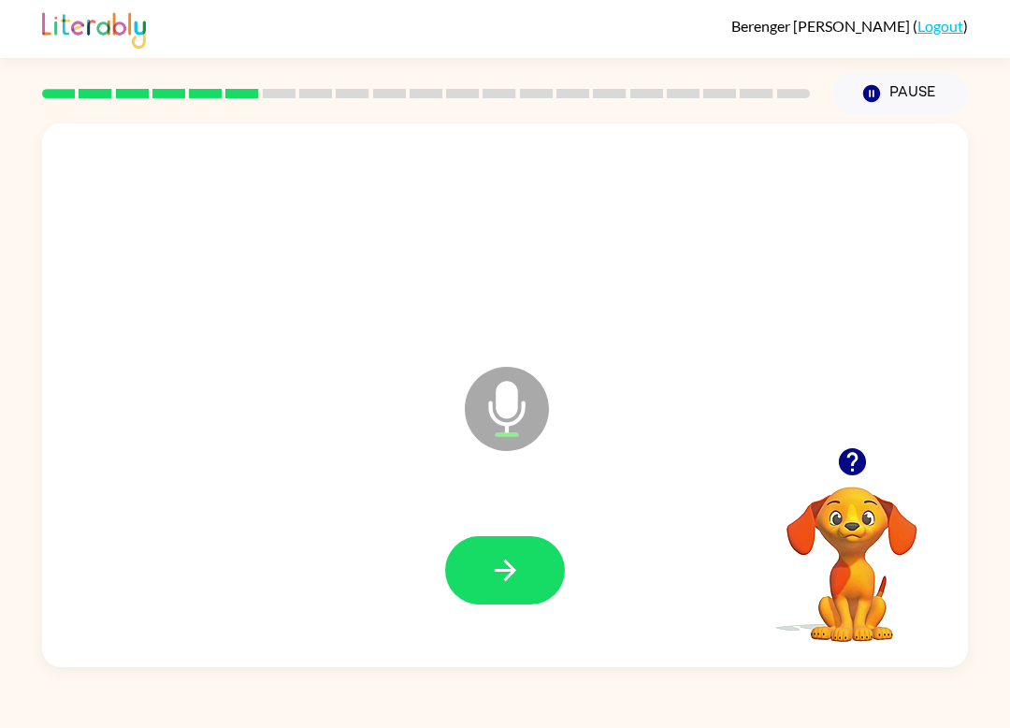
click at [450, 587] on button "button" at bounding box center [505, 570] width 120 height 68
click at [496, 604] on button "button" at bounding box center [505, 570] width 120 height 68
click at [480, 542] on div at bounding box center [505, 570] width 120 height 68
click at [503, 559] on icon "button" at bounding box center [505, 570] width 33 height 33
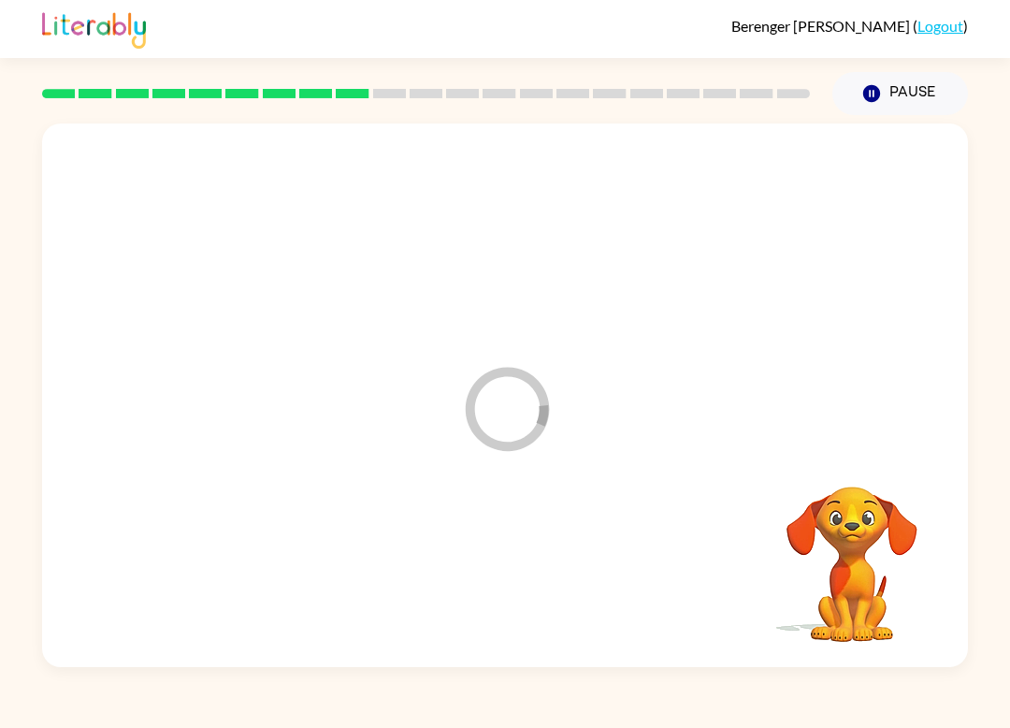
click at [503, 559] on div at bounding box center [505, 570] width 889 height 156
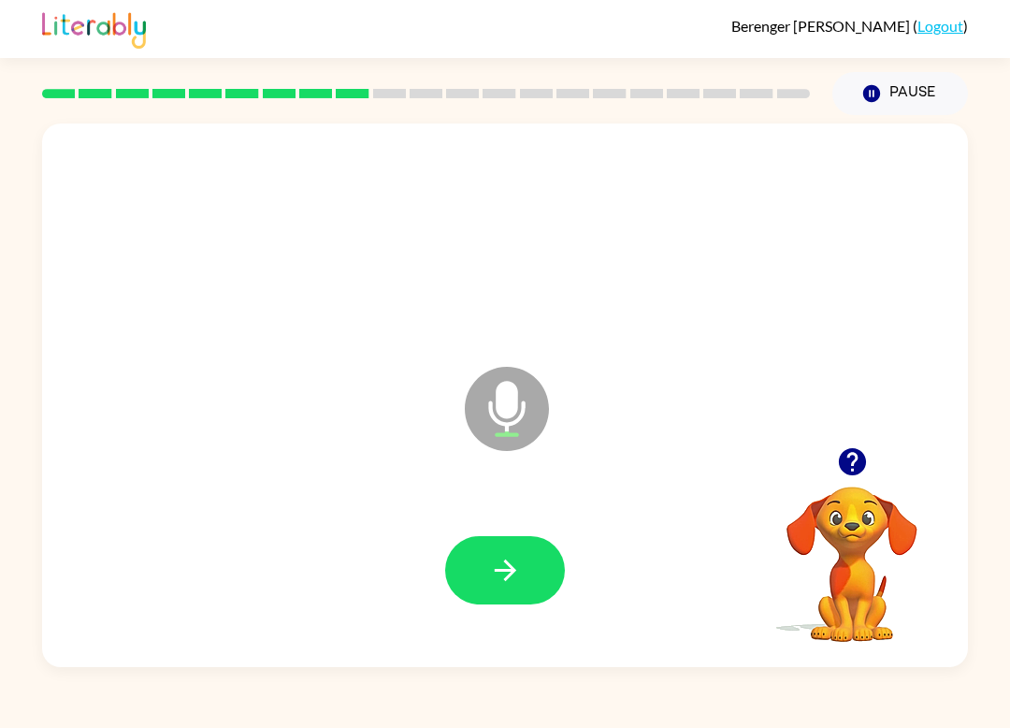
click at [494, 574] on icon "button" at bounding box center [505, 570] width 33 height 33
click at [491, 567] on icon "button" at bounding box center [505, 570] width 33 height 33
click at [469, 561] on button "button" at bounding box center [505, 570] width 120 height 68
click at [507, 537] on button "button" at bounding box center [505, 570] width 120 height 68
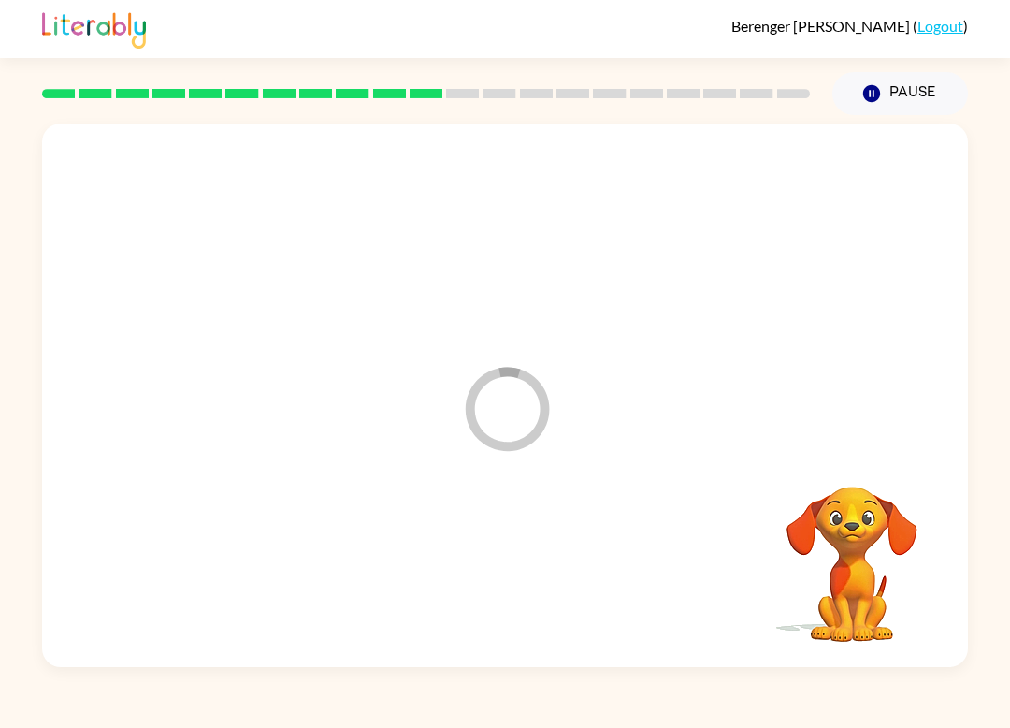
click at [462, 582] on div at bounding box center [505, 570] width 889 height 156
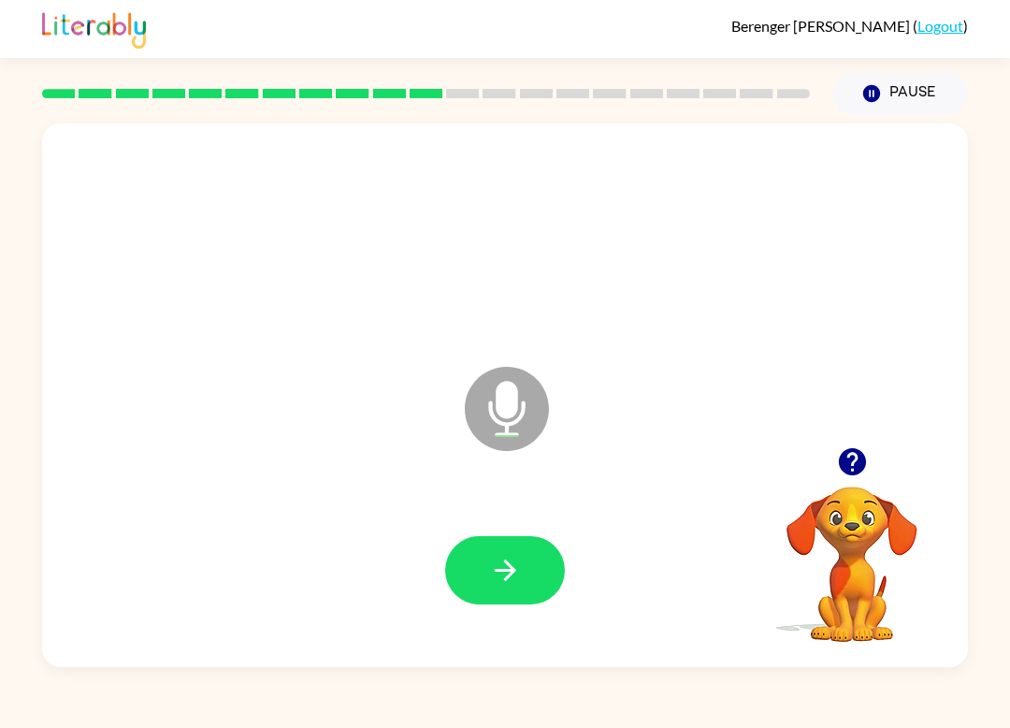
click at [497, 574] on icon "button" at bounding box center [505, 570] width 33 height 33
click at [501, 588] on button "button" at bounding box center [505, 570] width 120 height 68
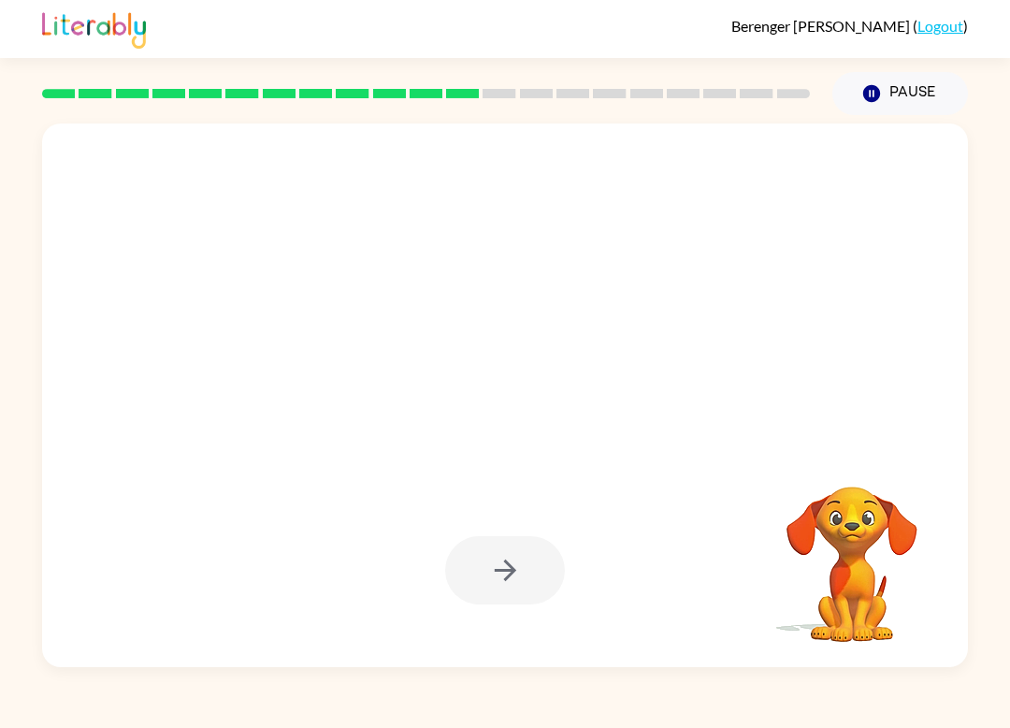
click at [504, 676] on div "Berenger DeWitt ( Logout ) Pause Pause Your browser must support playing .mp4 f…" at bounding box center [505, 364] width 1010 height 728
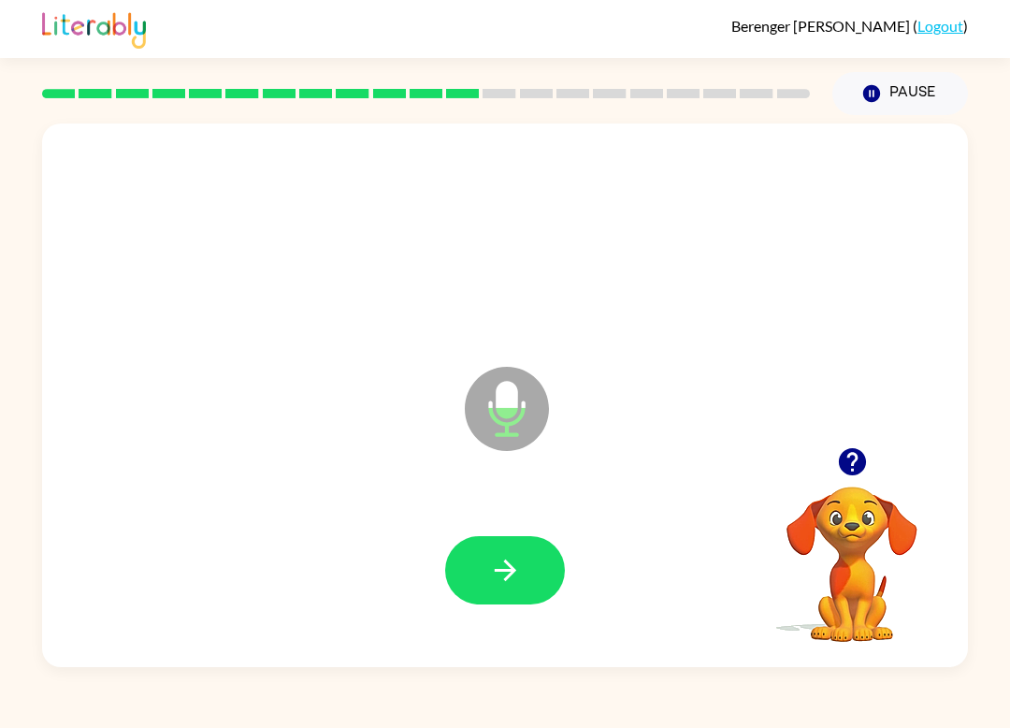
click at [508, 583] on icon "button" at bounding box center [505, 570] width 33 height 33
click at [484, 579] on button "button" at bounding box center [505, 570] width 120 height 68
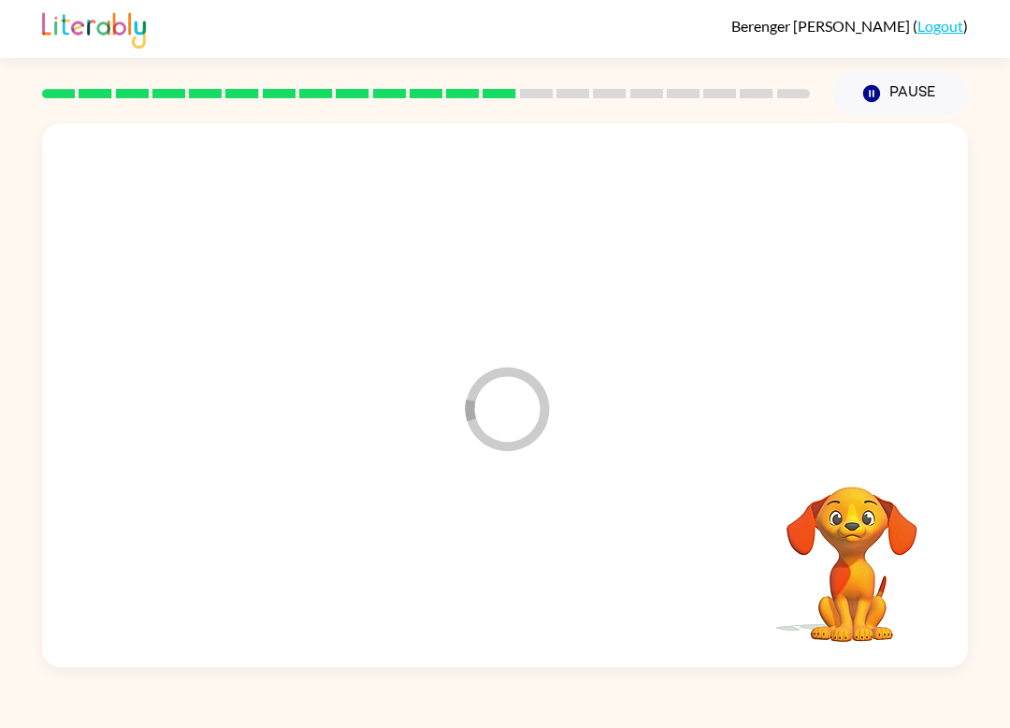
click at [511, 619] on div at bounding box center [505, 570] width 889 height 156
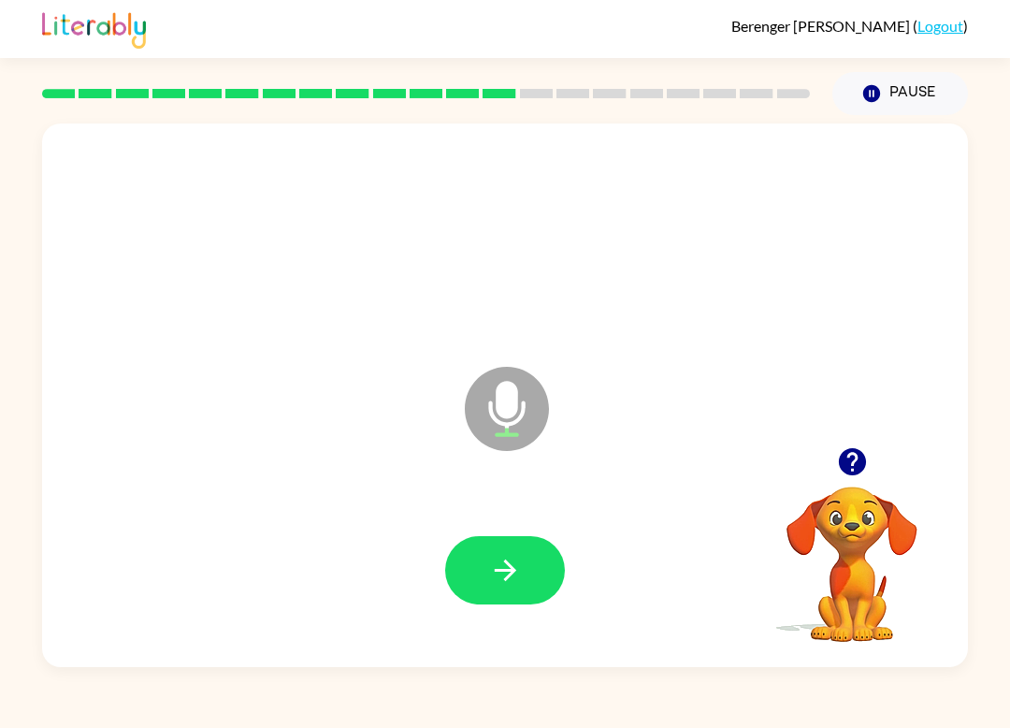
click at [490, 603] on button "button" at bounding box center [505, 570] width 120 height 68
click at [516, 533] on div at bounding box center [505, 570] width 889 height 156
click at [414, 598] on div at bounding box center [505, 570] width 889 height 156
click at [529, 602] on button "button" at bounding box center [505, 570] width 120 height 68
click at [488, 594] on button "button" at bounding box center [505, 570] width 120 height 68
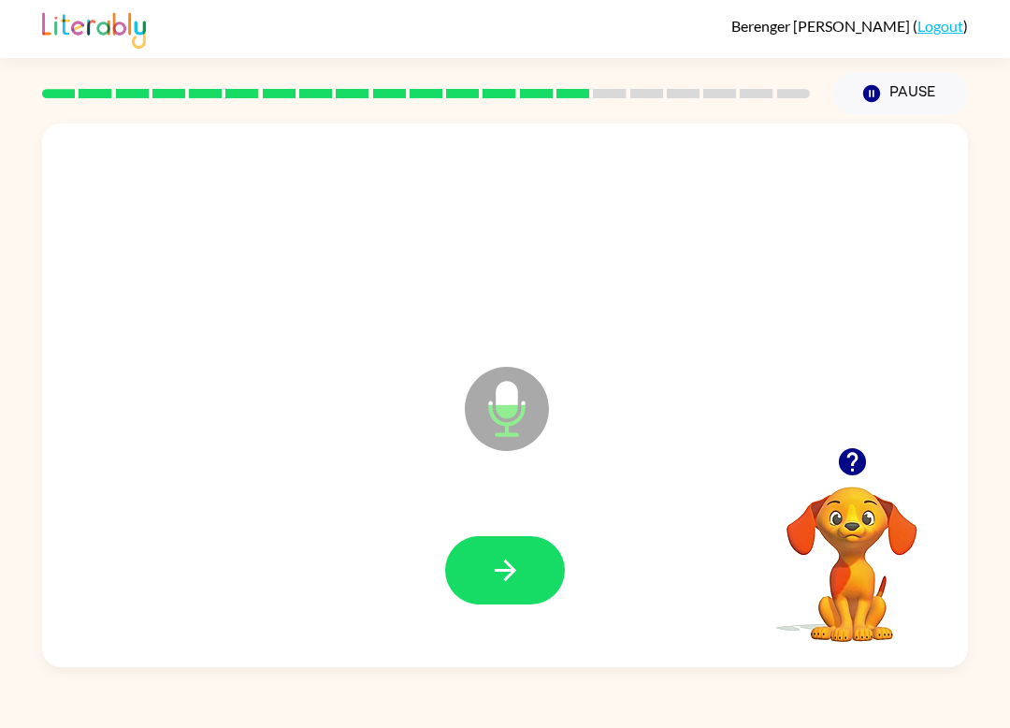
click at [506, 587] on icon "button" at bounding box center [505, 570] width 33 height 33
click at [500, 571] on icon "button" at bounding box center [505, 570] width 22 height 22
click at [500, 545] on button "button" at bounding box center [505, 570] width 120 height 68
click at [834, 456] on button "button" at bounding box center [853, 462] width 48 height 48
click at [497, 584] on icon "button" at bounding box center [505, 570] width 33 height 33
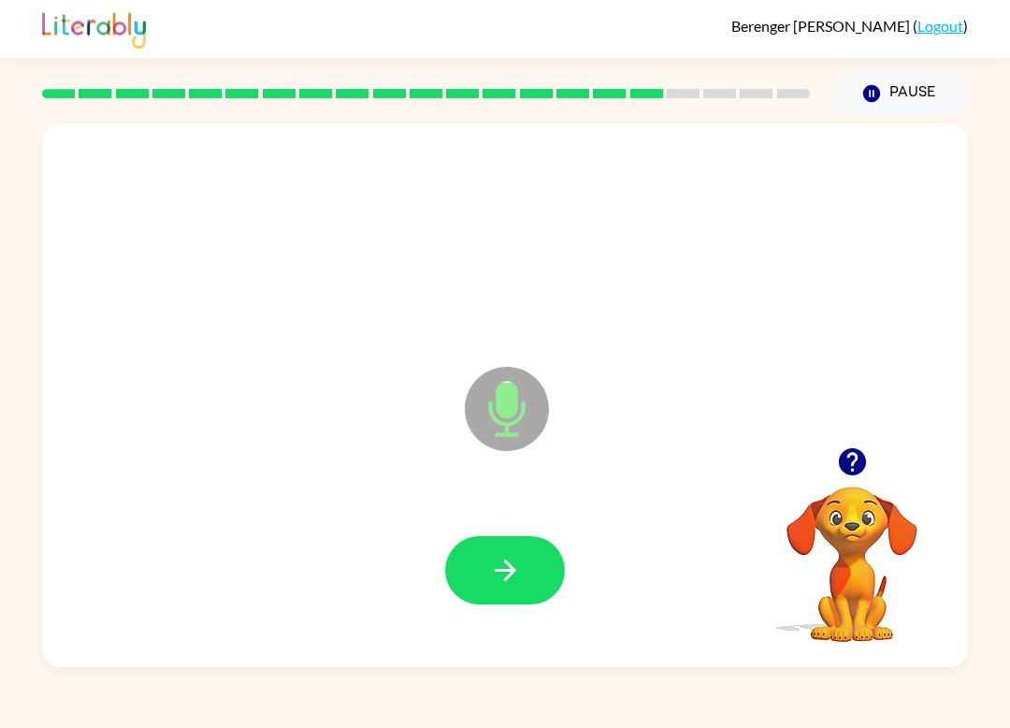
click at [488, 537] on button "button" at bounding box center [505, 570] width 120 height 68
click at [482, 559] on button "button" at bounding box center [505, 570] width 120 height 68
click at [474, 567] on button "button" at bounding box center [505, 570] width 120 height 68
click at [487, 568] on button "button" at bounding box center [505, 570] width 120 height 68
click at [502, 544] on button "button" at bounding box center [505, 570] width 120 height 68
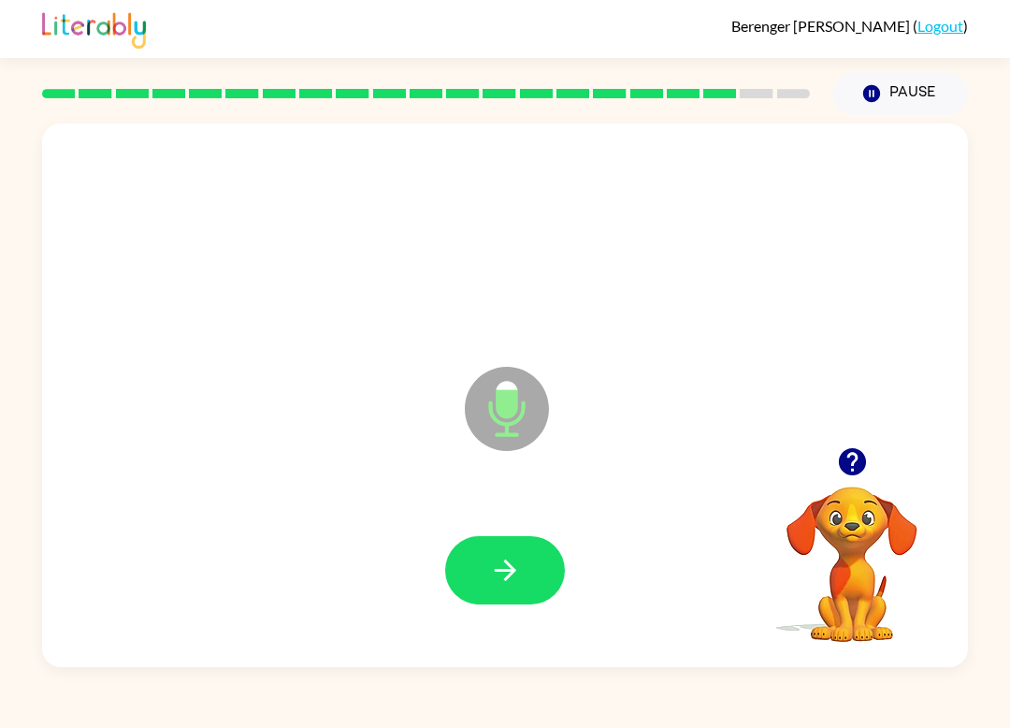
click at [544, 568] on button "button" at bounding box center [505, 570] width 120 height 68
click at [489, 594] on button "button" at bounding box center [505, 570] width 120 height 68
click at [487, 585] on button "button" at bounding box center [505, 570] width 120 height 68
